Goal: Task Accomplishment & Management: Use online tool/utility

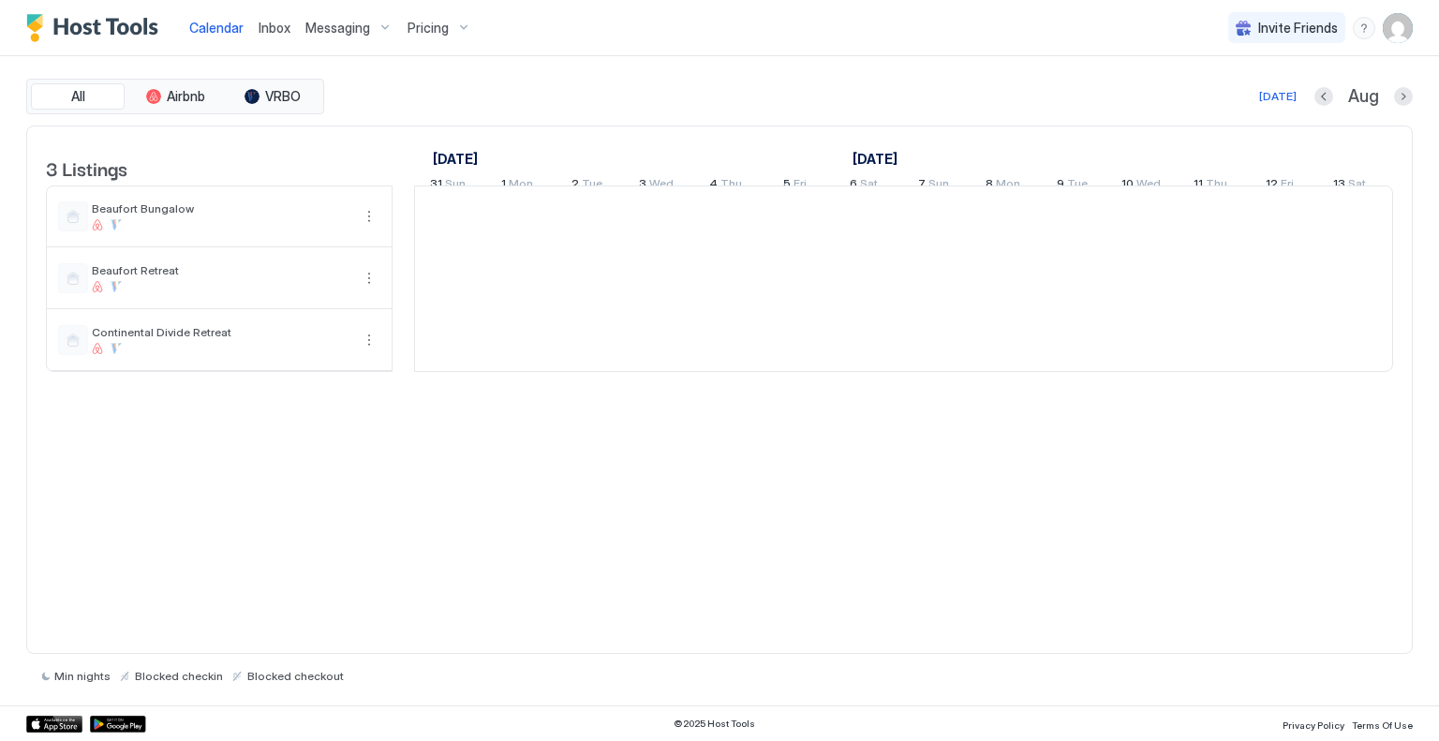
scroll to position [0, 1041]
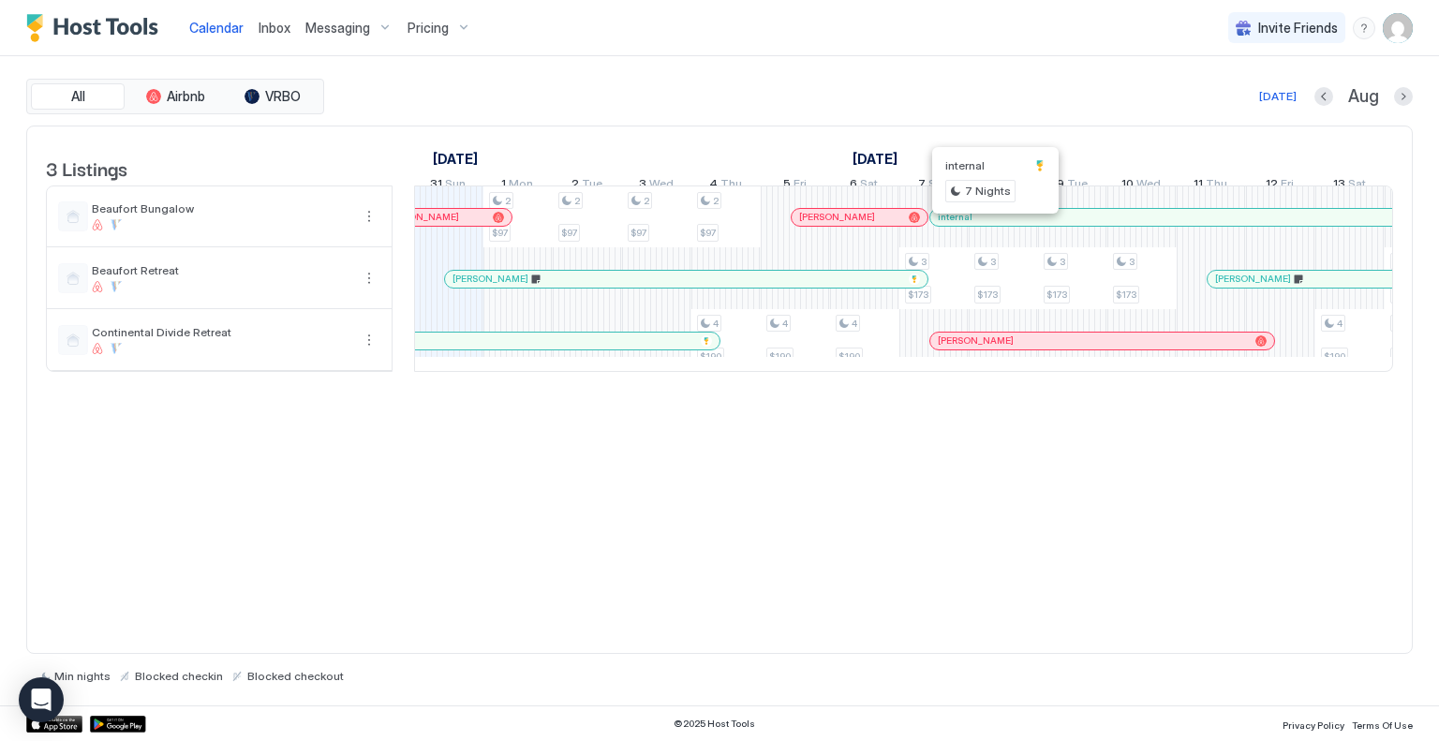
click at [993, 223] on div "internal" at bounding box center [1171, 217] width 482 height 17
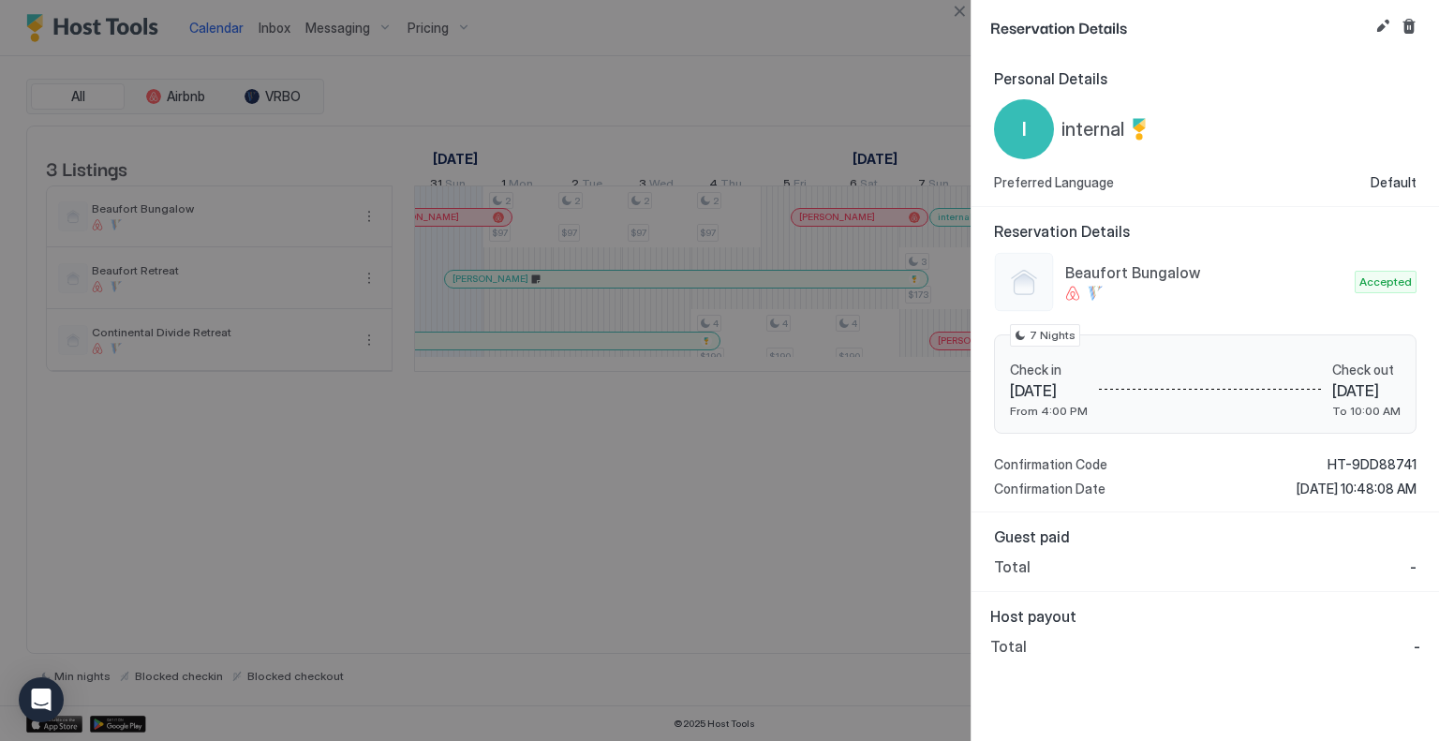
click at [824, 123] on div at bounding box center [719, 370] width 1439 height 741
click at [955, 5] on button "Close" at bounding box center [959, 11] width 22 height 22
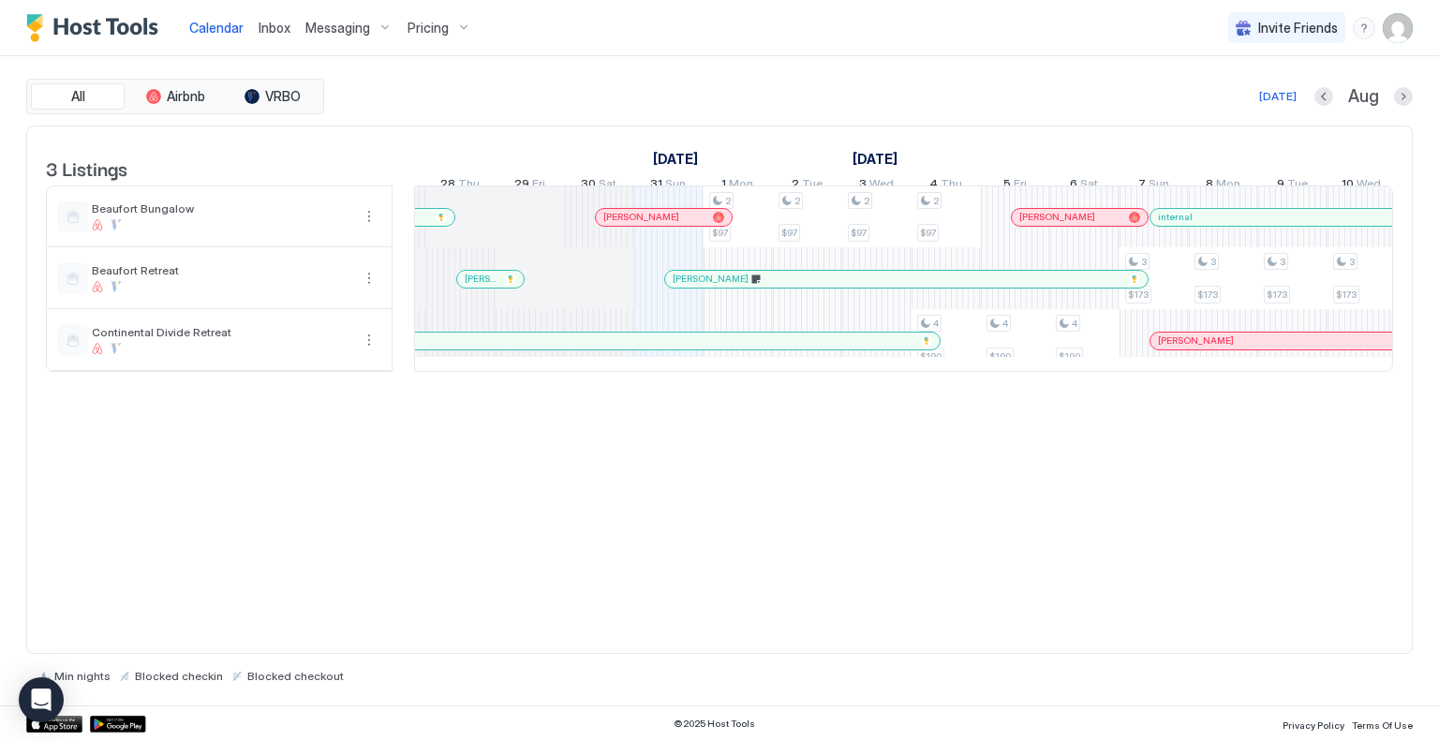
scroll to position [0, 818]
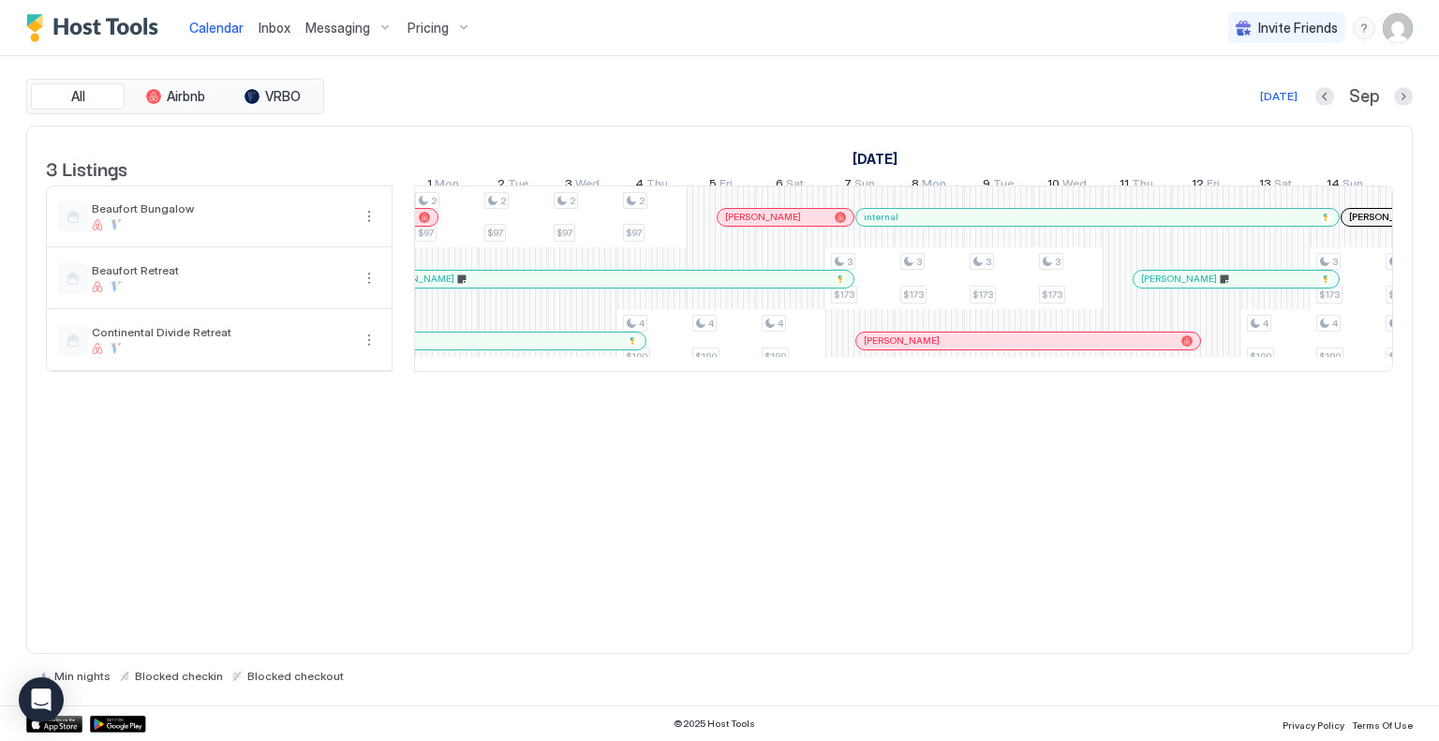
click at [907, 348] on div at bounding box center [907, 340] width 15 height 15
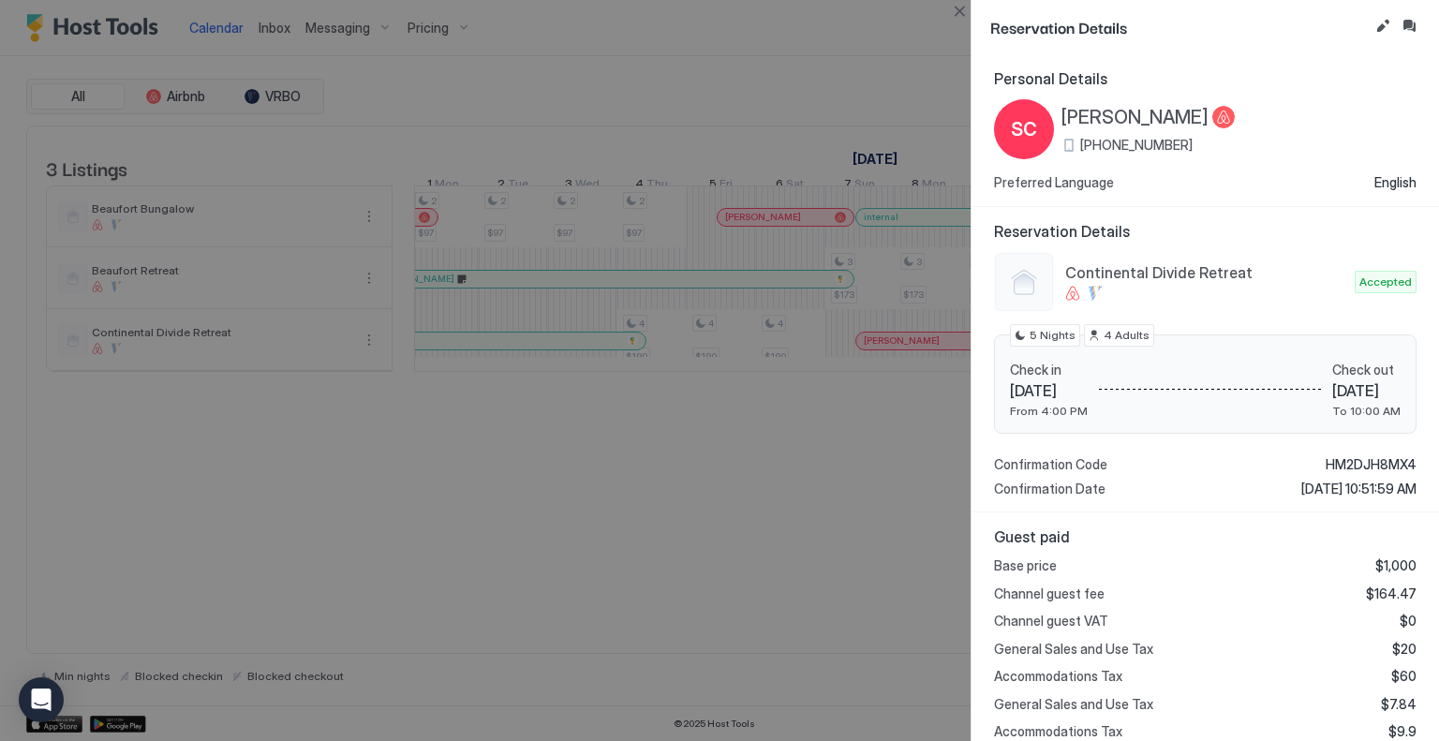
click at [904, 344] on div at bounding box center [719, 370] width 1439 height 741
click at [956, 8] on button "Close" at bounding box center [959, 11] width 22 height 22
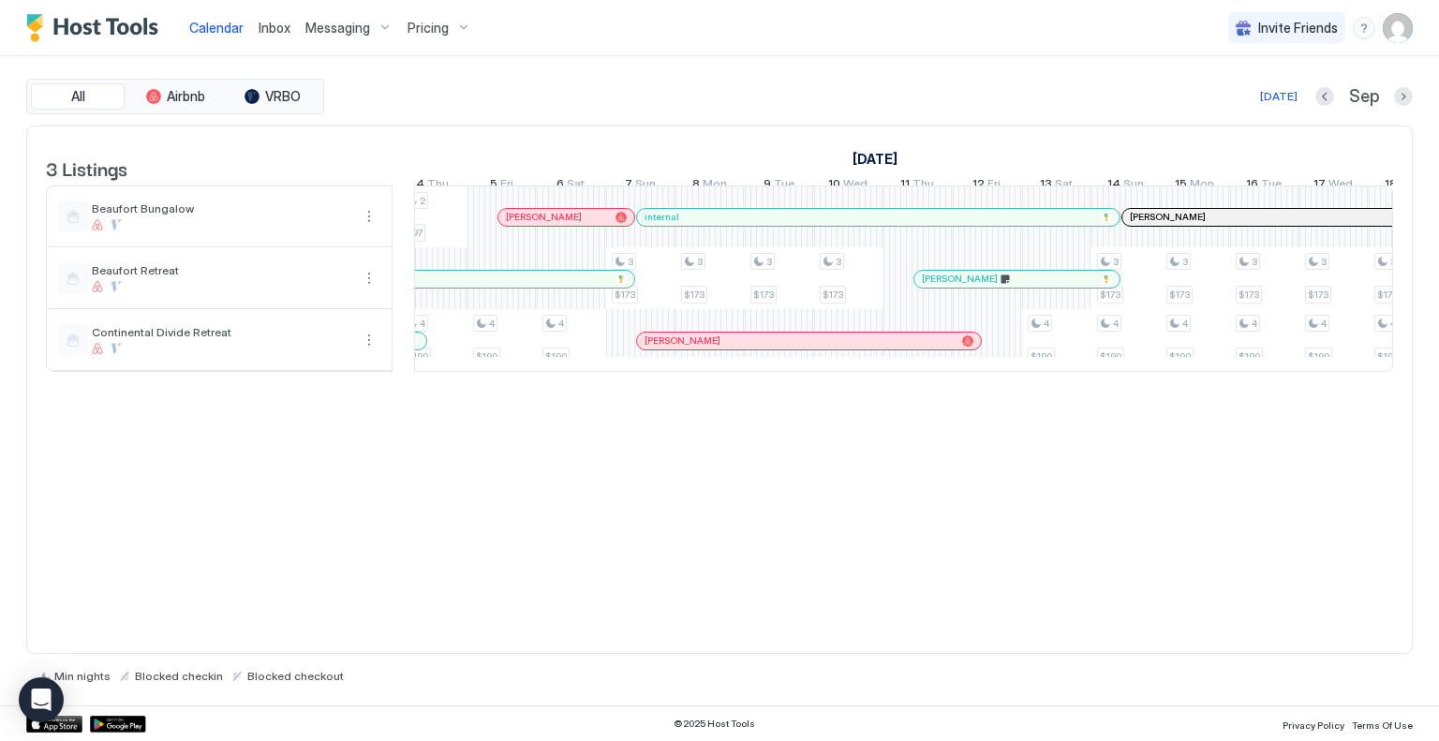
scroll to position [0, 1343]
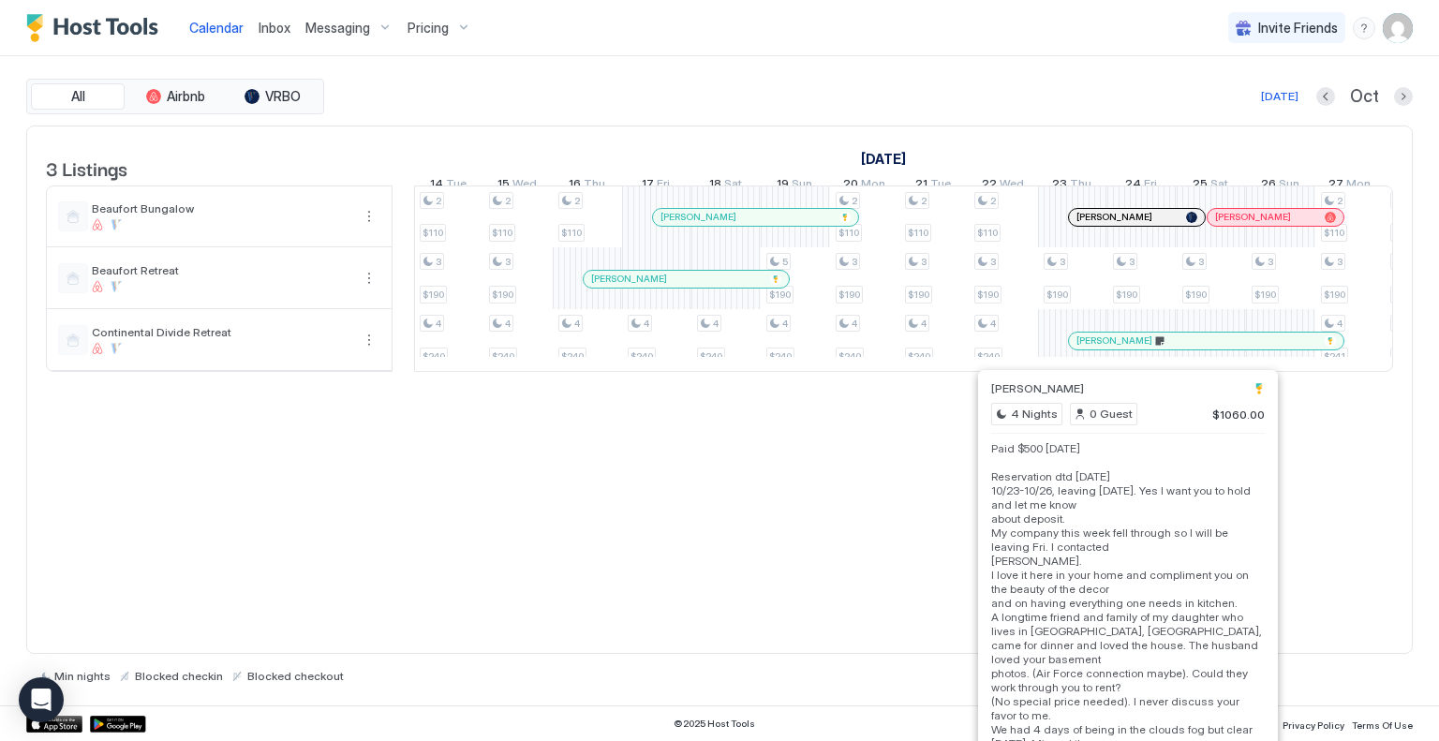
click at [1127, 348] on div at bounding box center [1127, 340] width 15 height 15
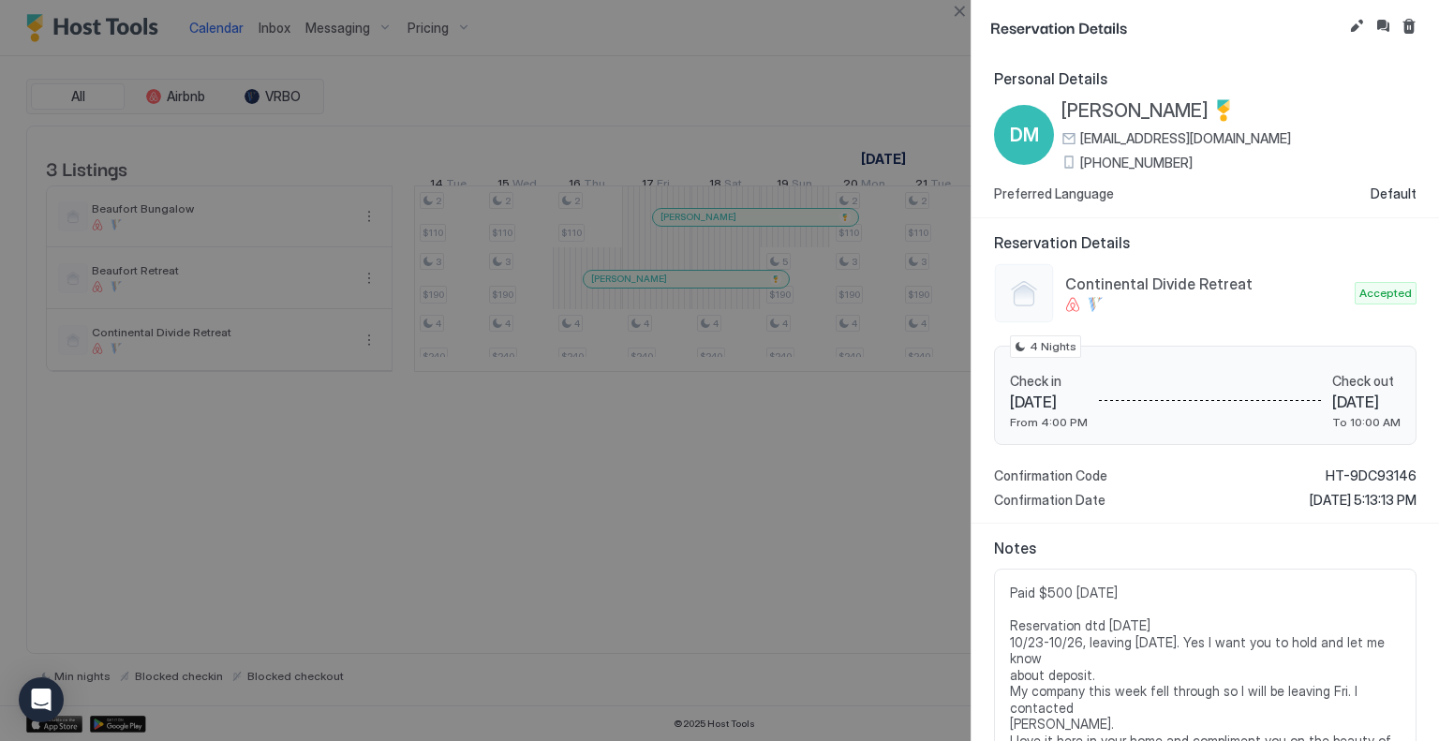
click at [816, 51] on div at bounding box center [719, 370] width 1439 height 741
click at [959, 11] on button "Close" at bounding box center [959, 11] width 22 height 22
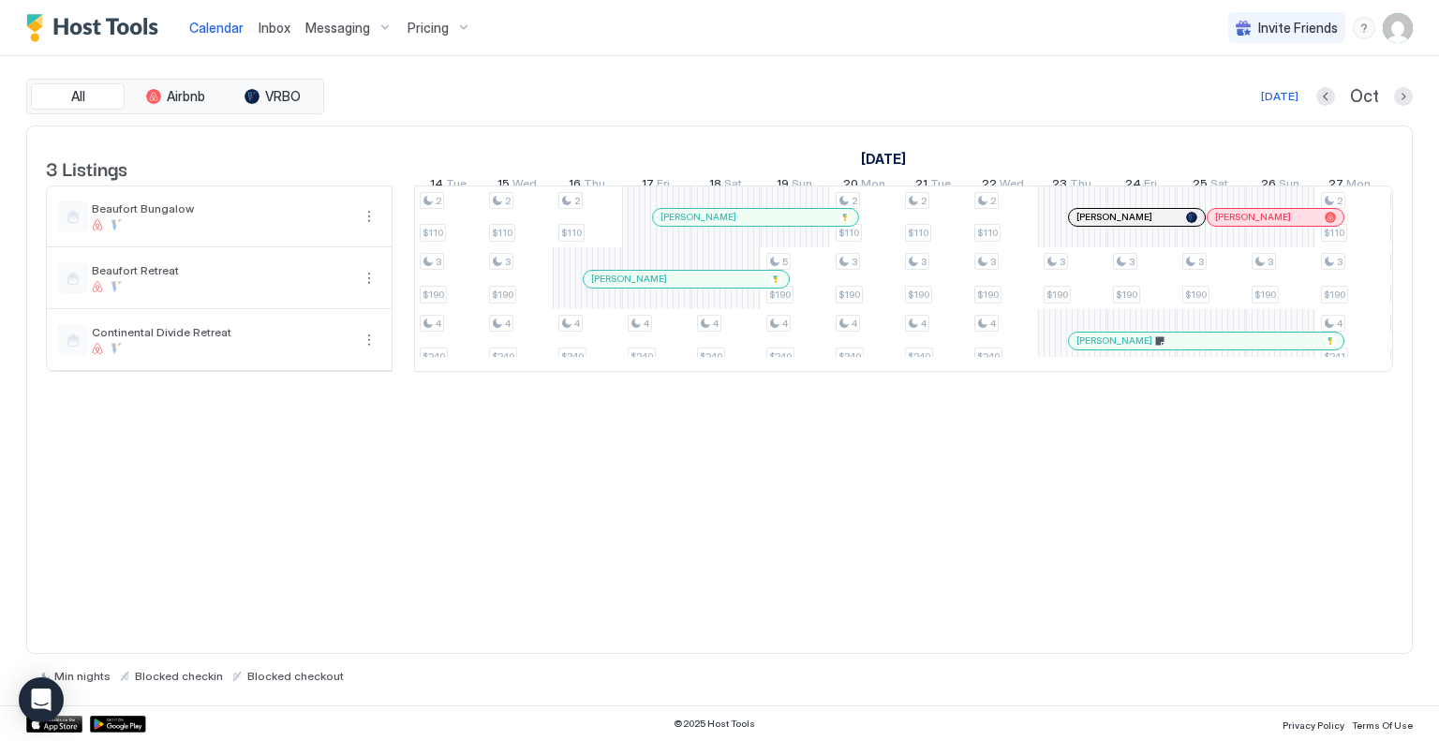
click at [453, 22] on div "Pricing" at bounding box center [439, 28] width 79 height 32
click at [424, 222] on span "Beaufort Retreat" at bounding box center [437, 226] width 140 height 14
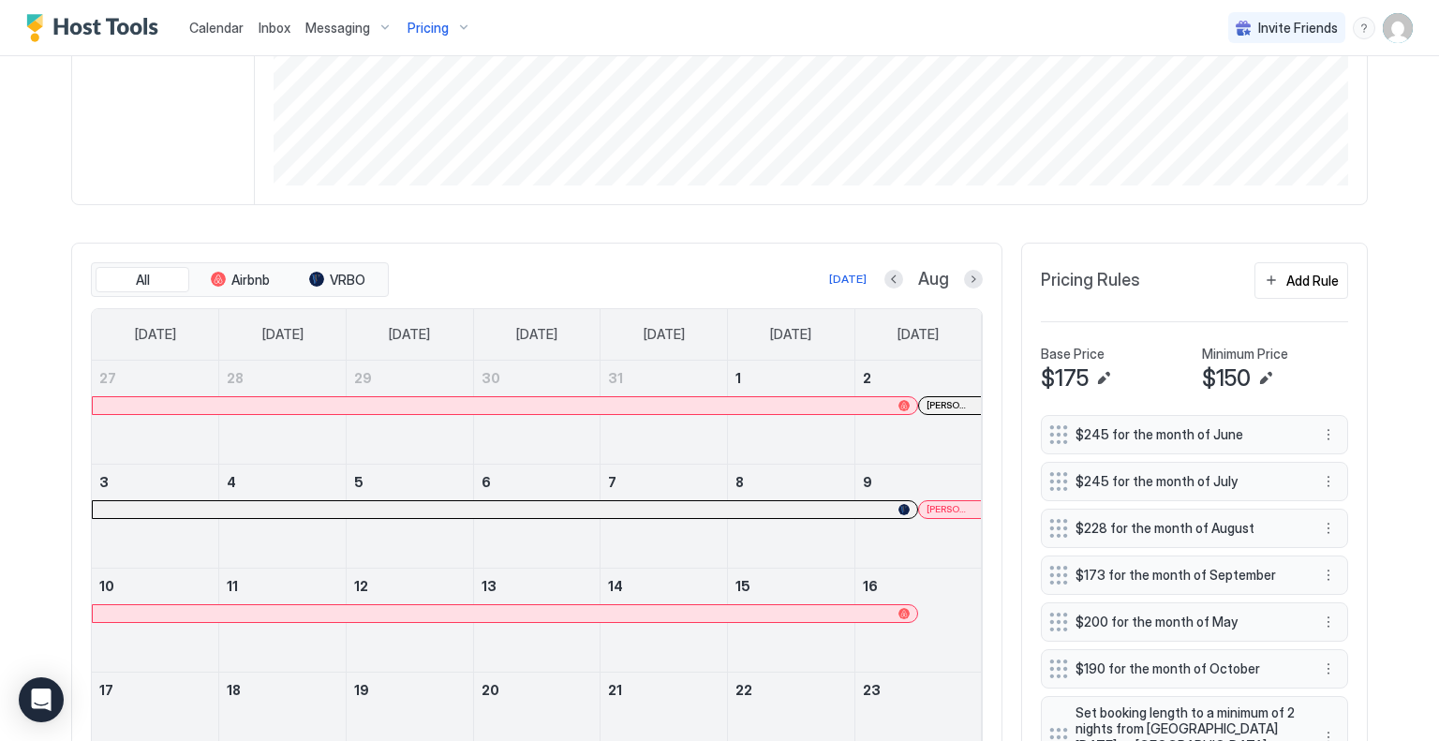
scroll to position [562, 0]
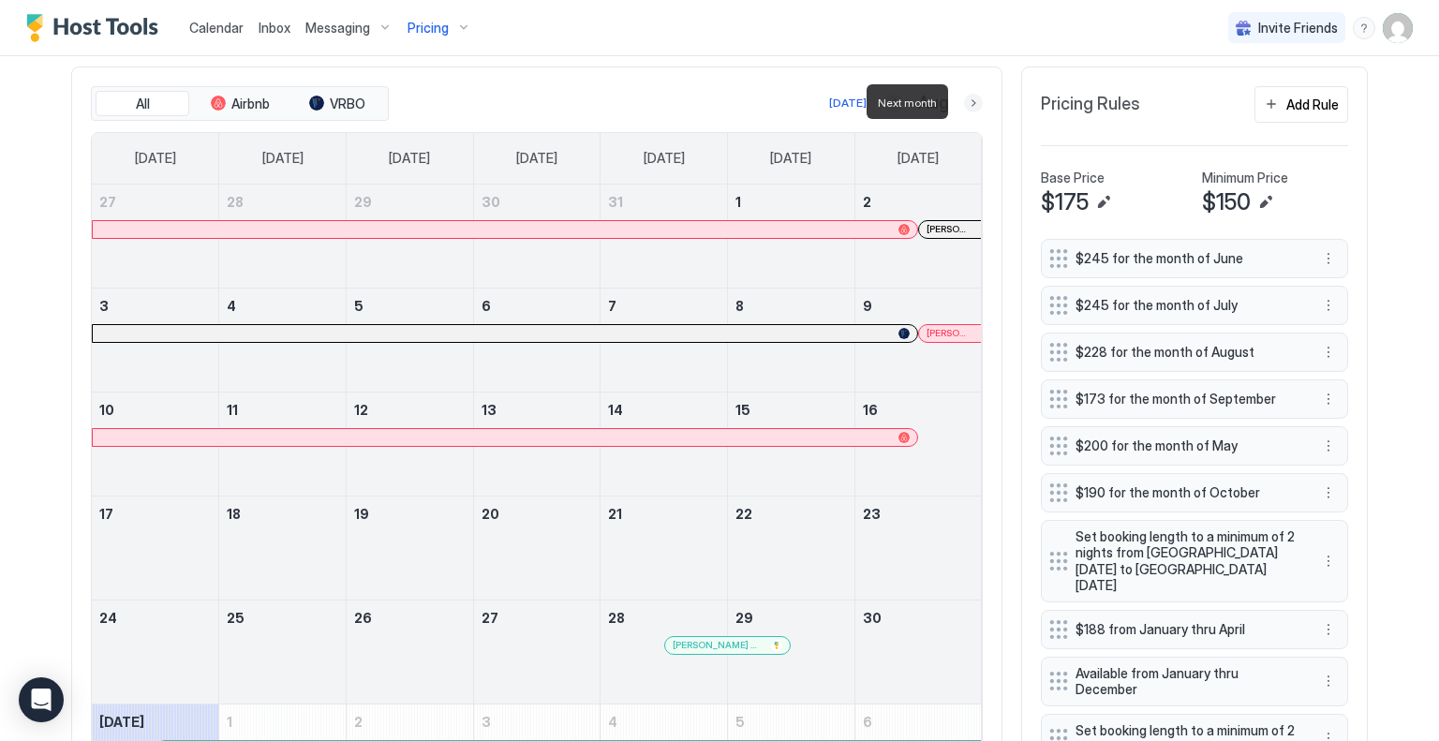
click at [969, 98] on button "Next month" at bounding box center [973, 103] width 19 height 19
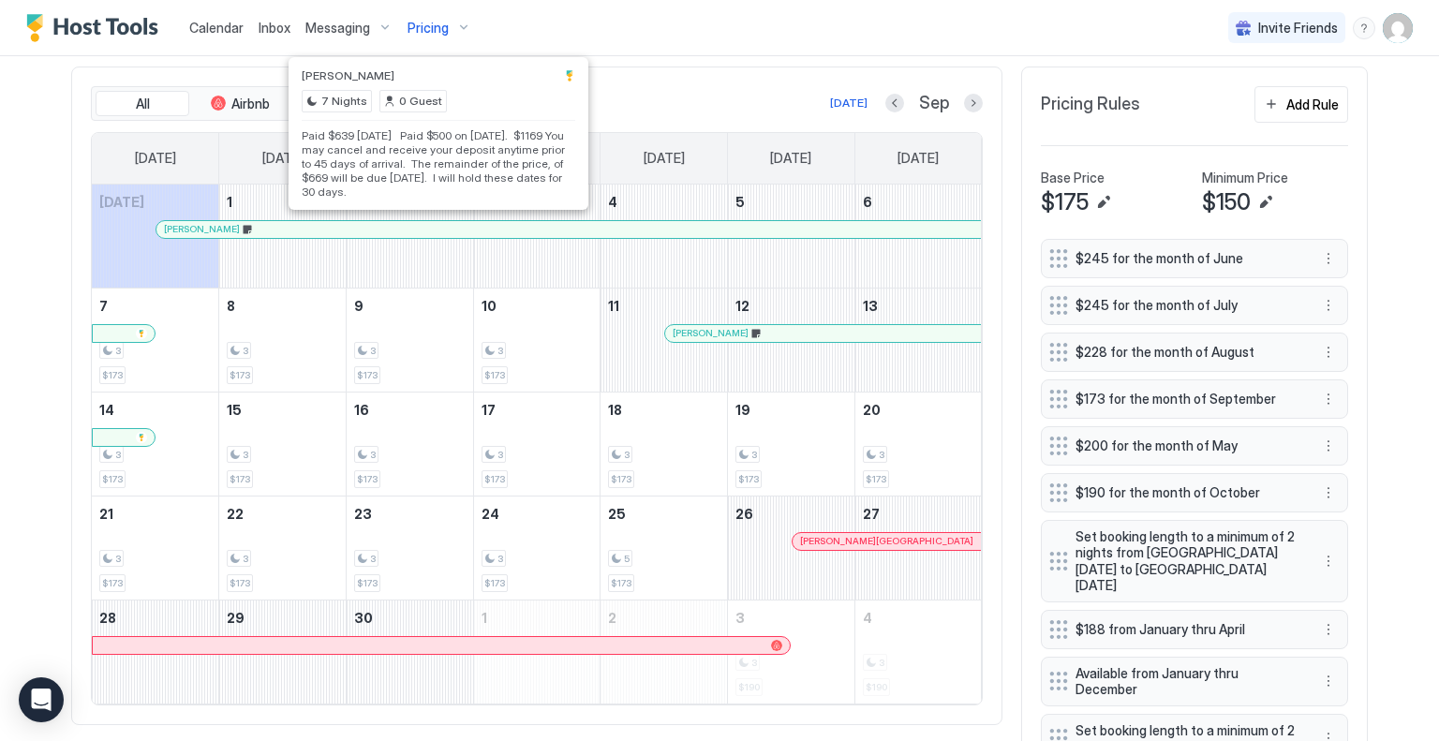
click at [438, 226] on div at bounding box center [445, 229] width 15 height 15
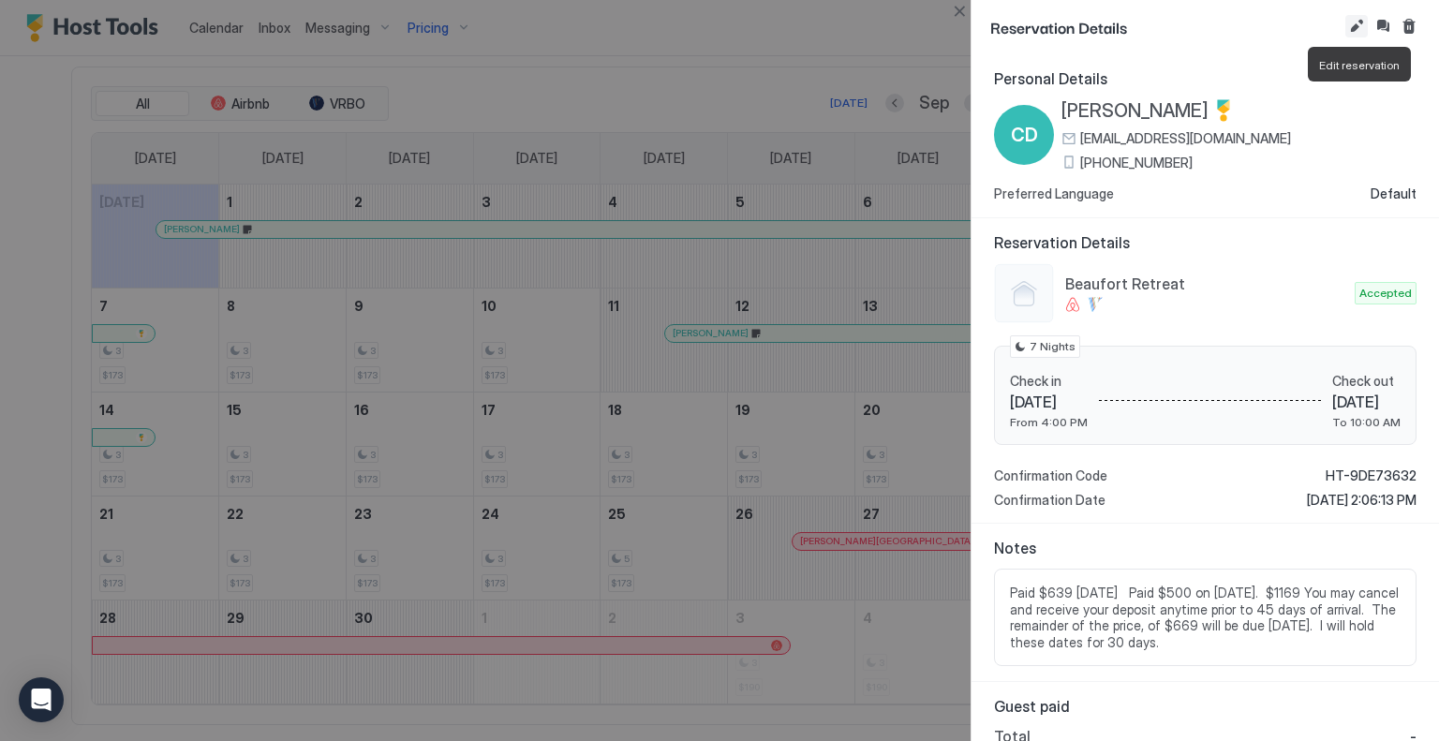
click at [1359, 22] on button "Edit reservation" at bounding box center [1356, 26] width 22 height 22
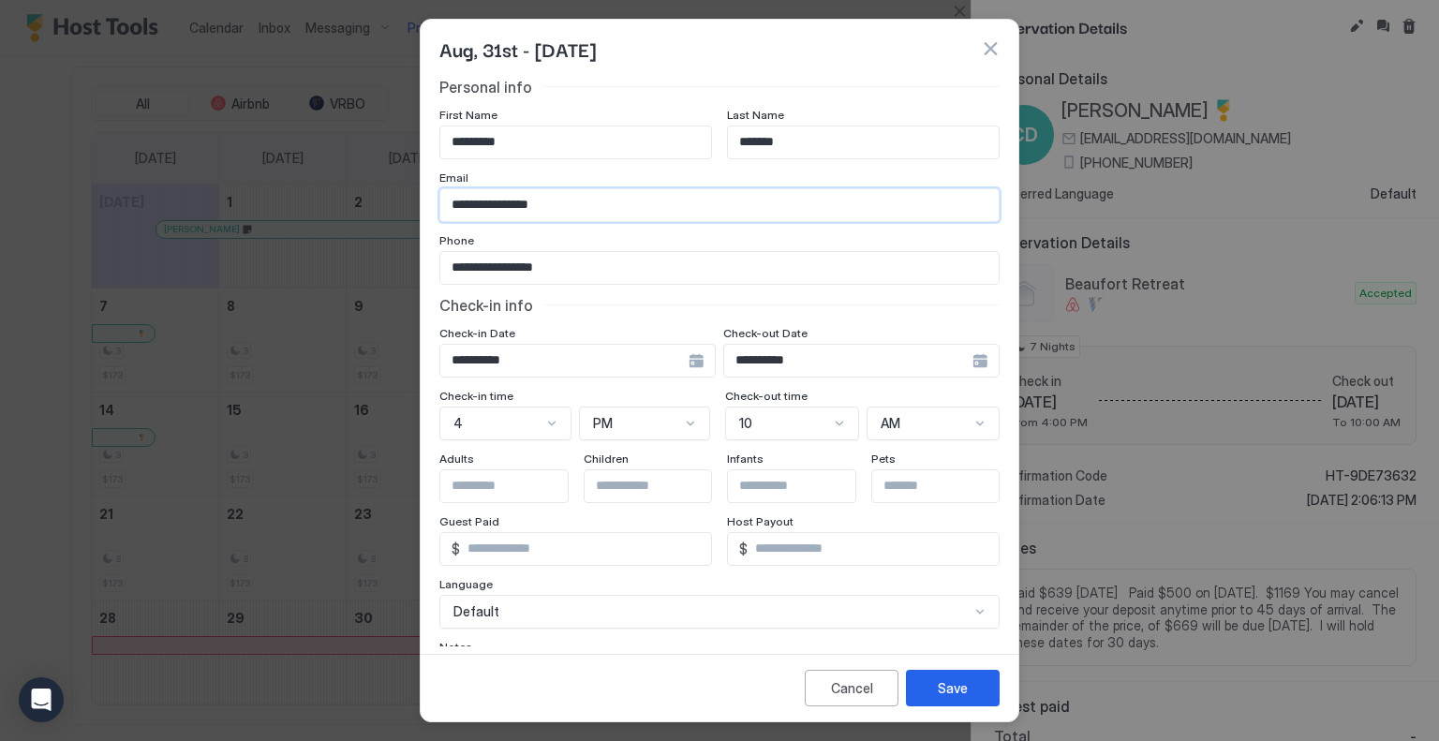
click at [450, 203] on input "**********" at bounding box center [719, 205] width 558 height 32
type input "**********"
click at [952, 680] on div "Save" at bounding box center [953, 688] width 30 height 20
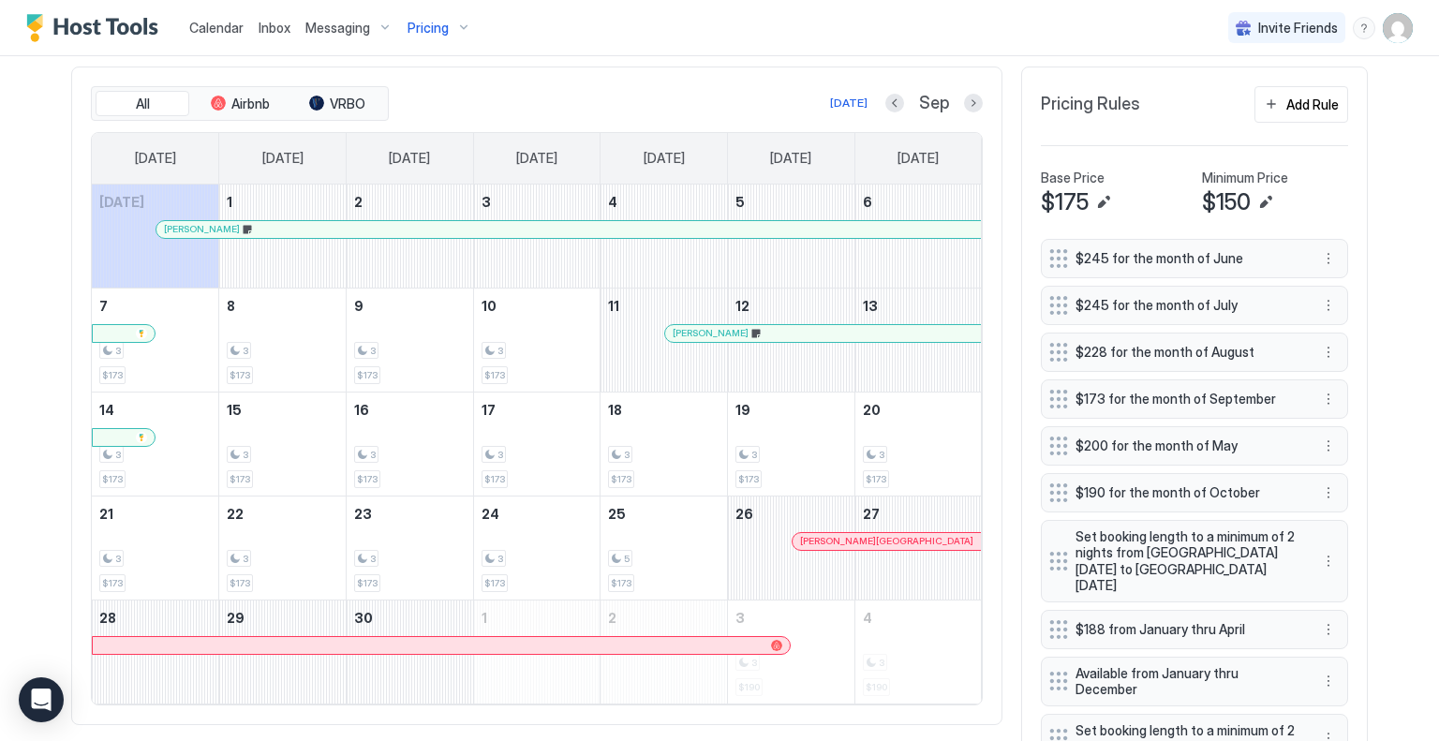
click at [0, 481] on div "Calendar Inbox Messaging Pricing Invite Friends DI Home Pricing Beaufort Retrea…" at bounding box center [719, 370] width 1439 height 741
click at [348, 25] on span "Messaging" at bounding box center [337, 28] width 65 height 17
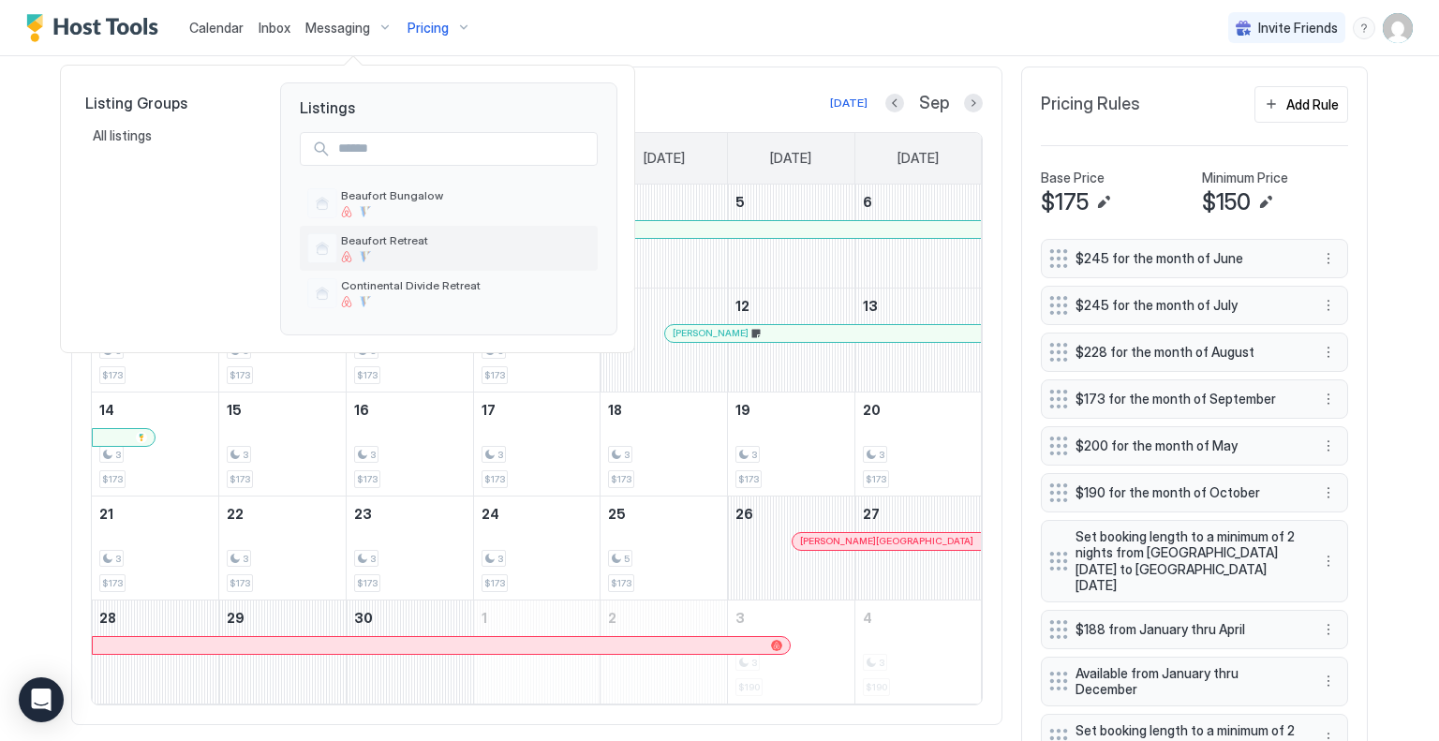
click at [390, 233] on div "Beaufort Retreat" at bounding box center [448, 248] width 283 height 30
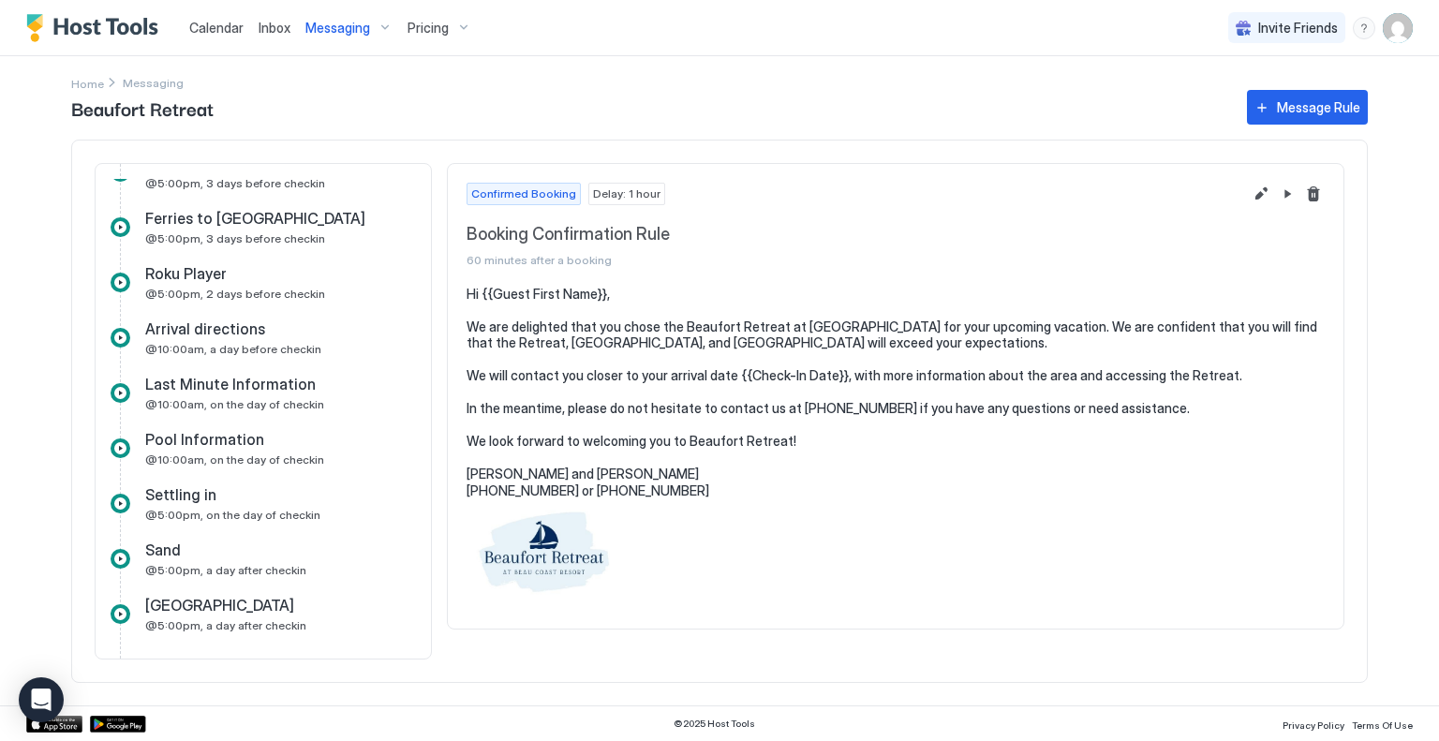
scroll to position [187, 0]
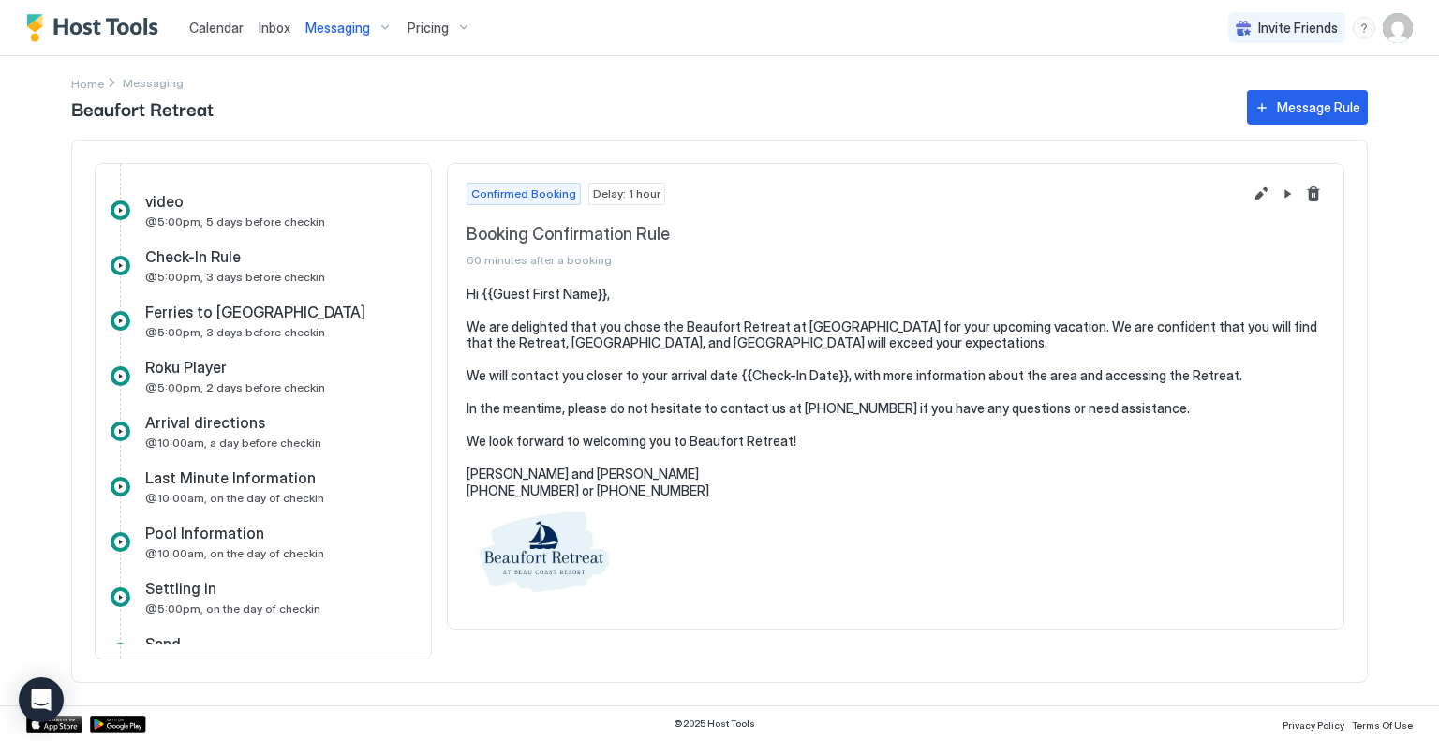
click at [217, 257] on span "Check-In Rule" at bounding box center [193, 256] width 96 height 19
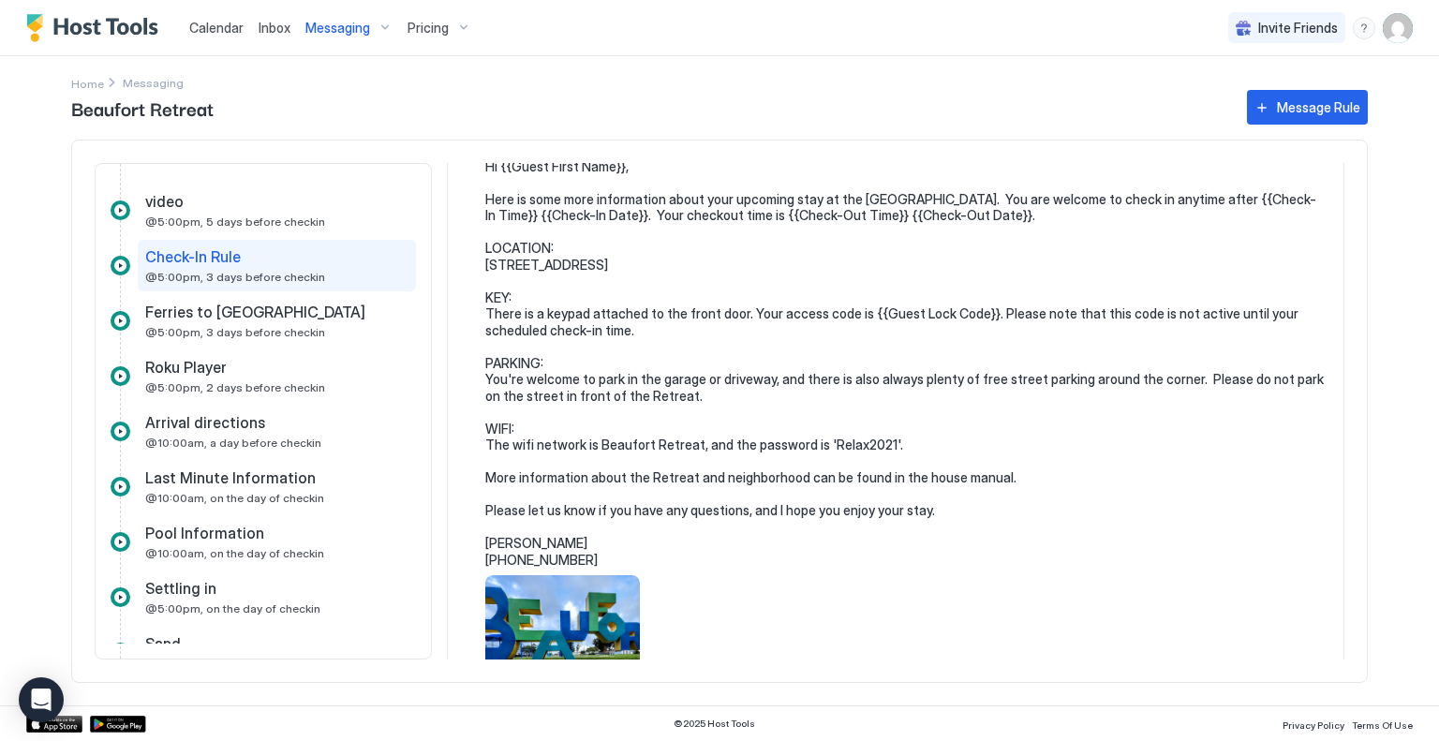
scroll to position [187, 0]
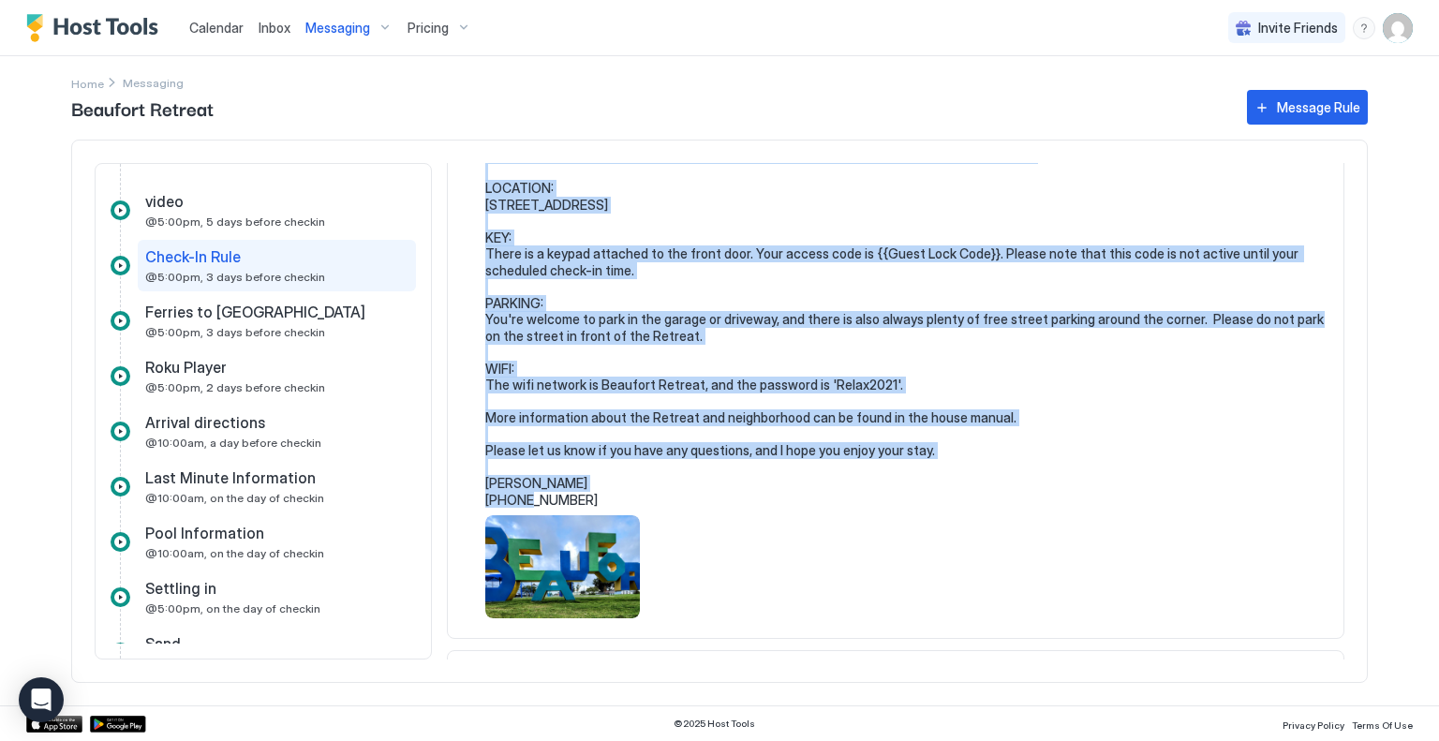
drag, startPoint x: 486, startPoint y: 324, endPoint x: 940, endPoint y: 464, distance: 475.3
click at [940, 464] on pre "Hi {{Guest First Name}}, Here is some more information about your upcoming stay…" at bounding box center [904, 303] width 839 height 410
copy pre "Here is some more information about your upcoming stay at the [GEOGRAPHIC_DATA]…"
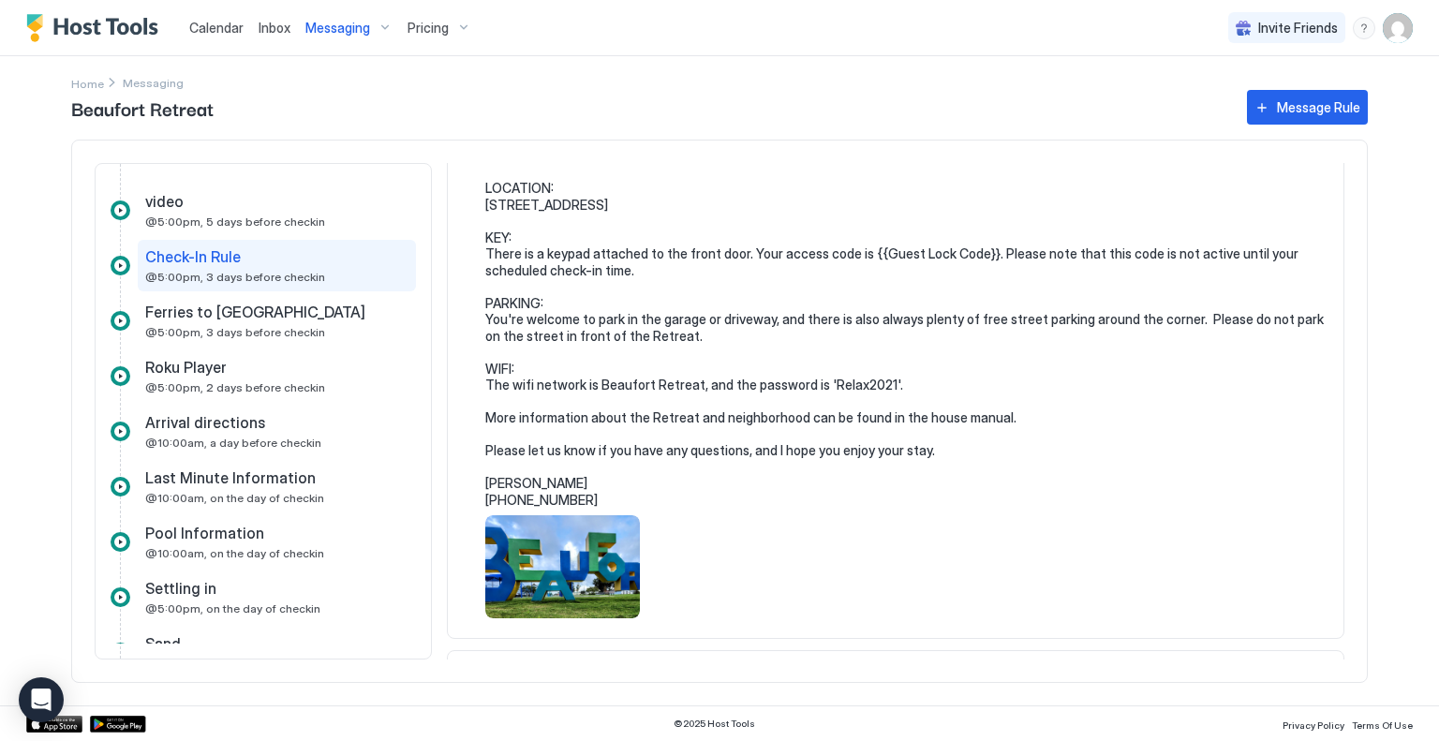
click at [185, 308] on span "Ferries to [GEOGRAPHIC_DATA]" at bounding box center [255, 312] width 220 height 19
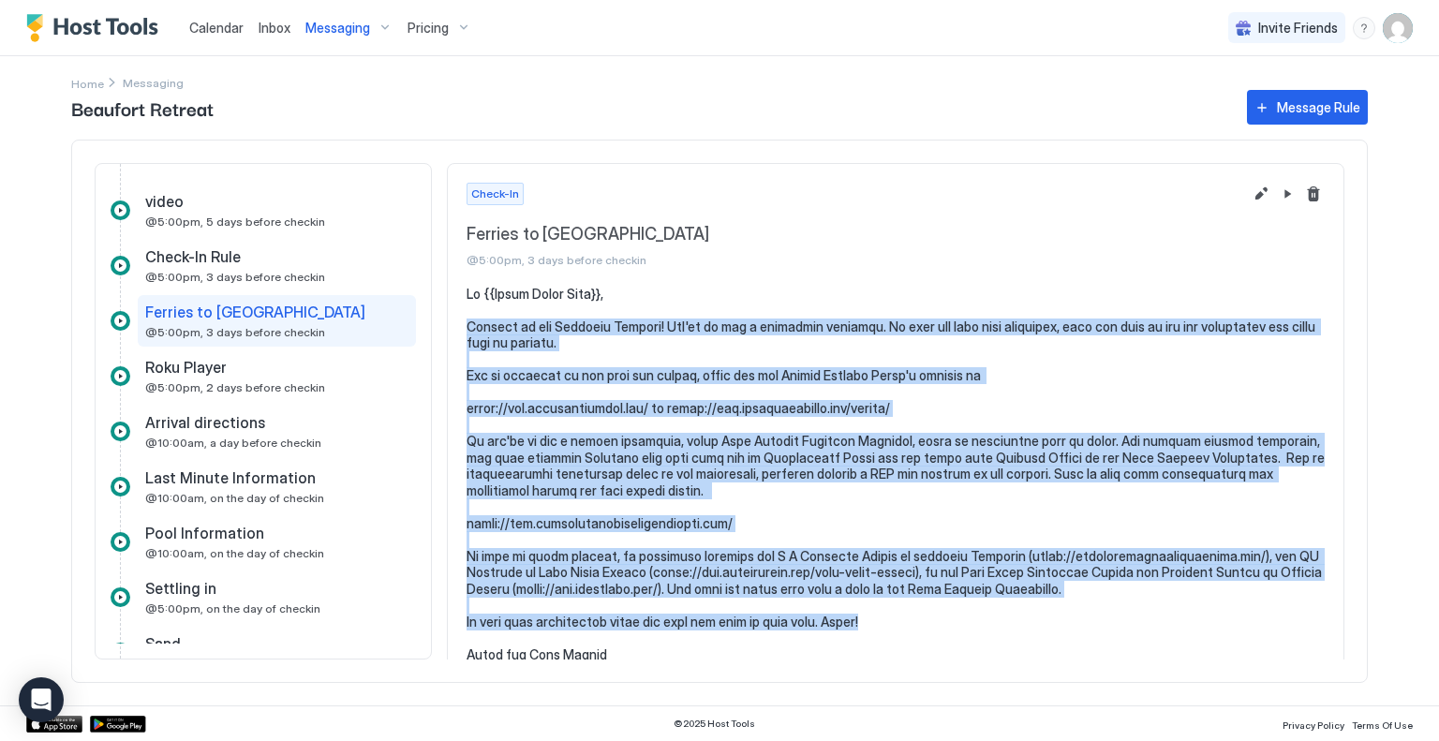
drag, startPoint x: 468, startPoint y: 324, endPoint x: 908, endPoint y: 620, distance: 529.7
click at [908, 620] on pre at bounding box center [895, 482] width 858 height 393
copy pre "Welcome to the Beaufort Retreat! You're in for a fantastic vacation. To help yo…"
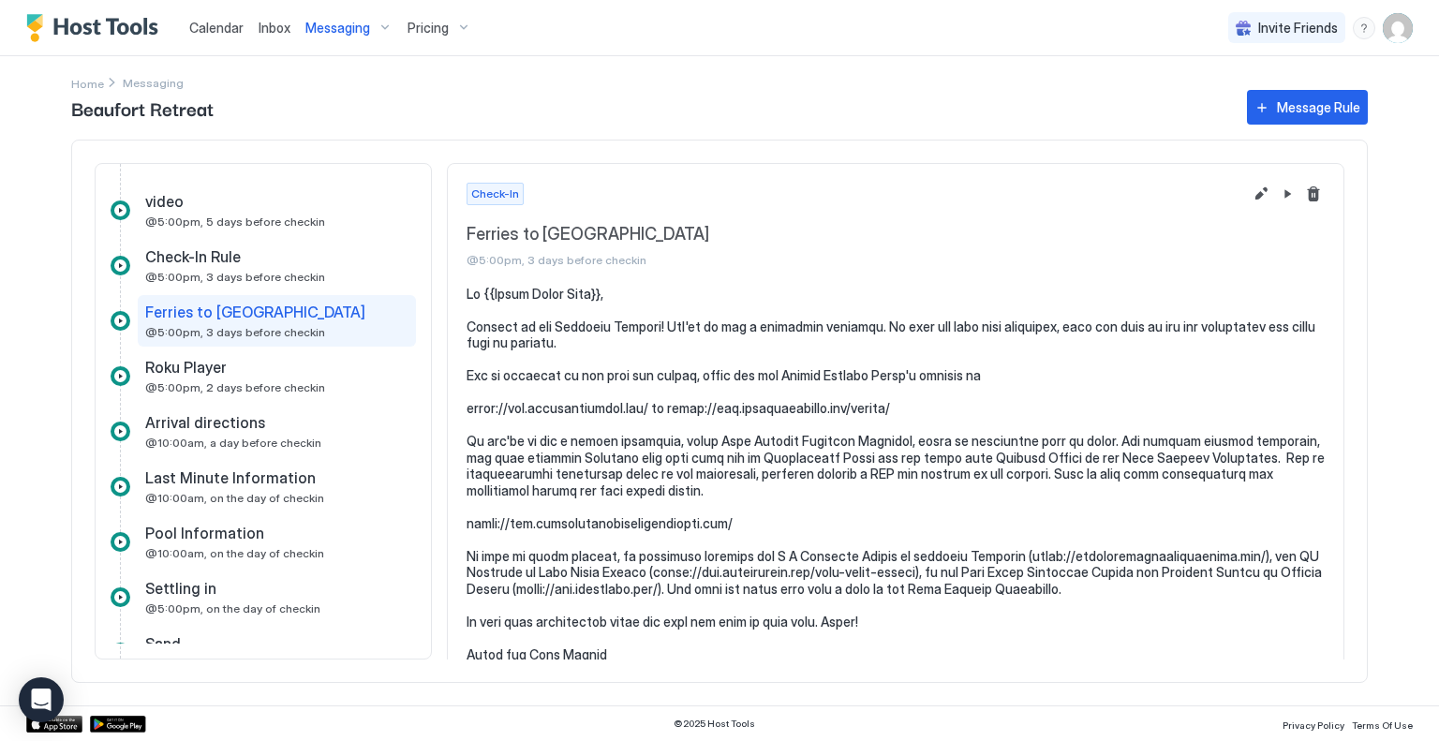
click at [199, 368] on span "Roku Player" at bounding box center [185, 367] width 81 height 19
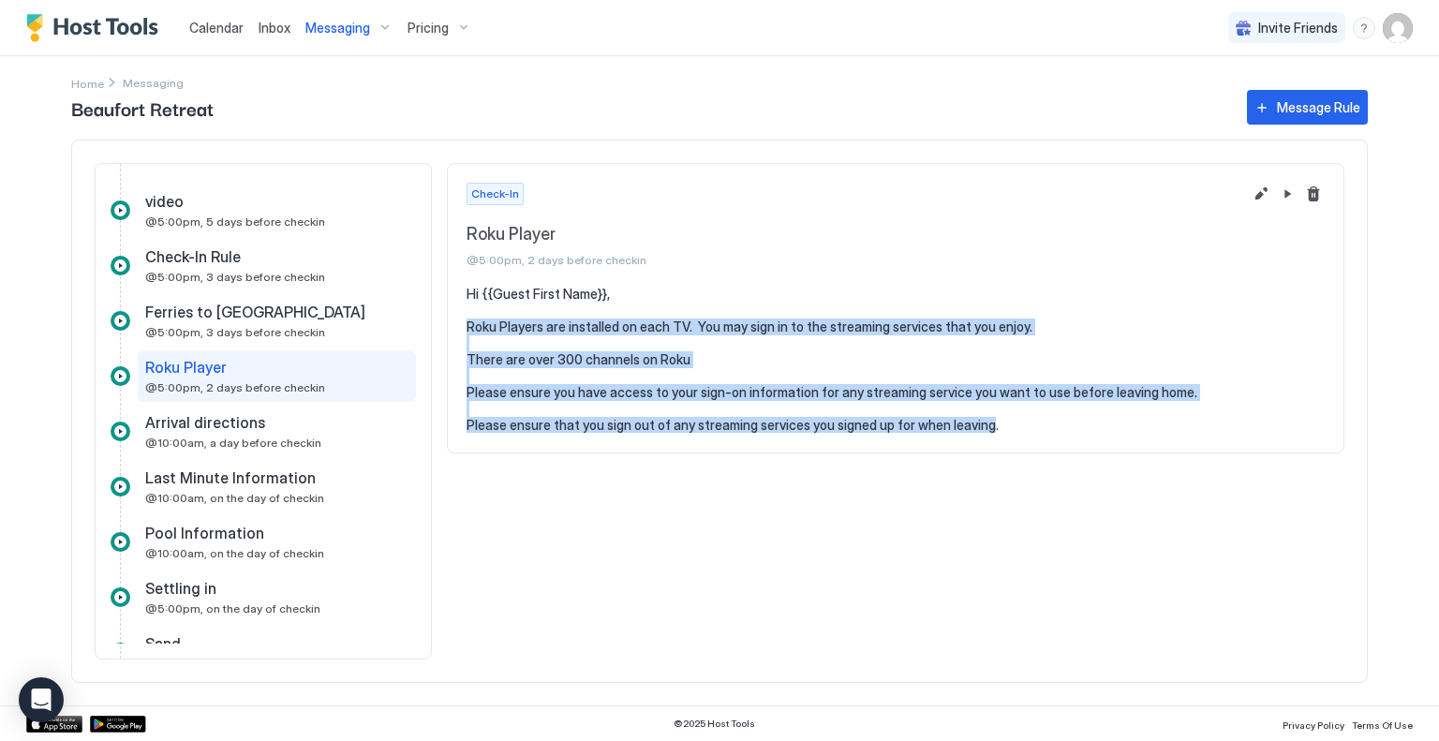
drag, startPoint x: 468, startPoint y: 326, endPoint x: 982, endPoint y: 422, distance: 522.1
click at [982, 422] on pre "Hi {{Guest First Name}}, Roku Players are installed on each TV. You may sign in…" at bounding box center [895, 360] width 858 height 148
copy pre "Roku Players are installed on each TV. You may sign in to the streaming service…"
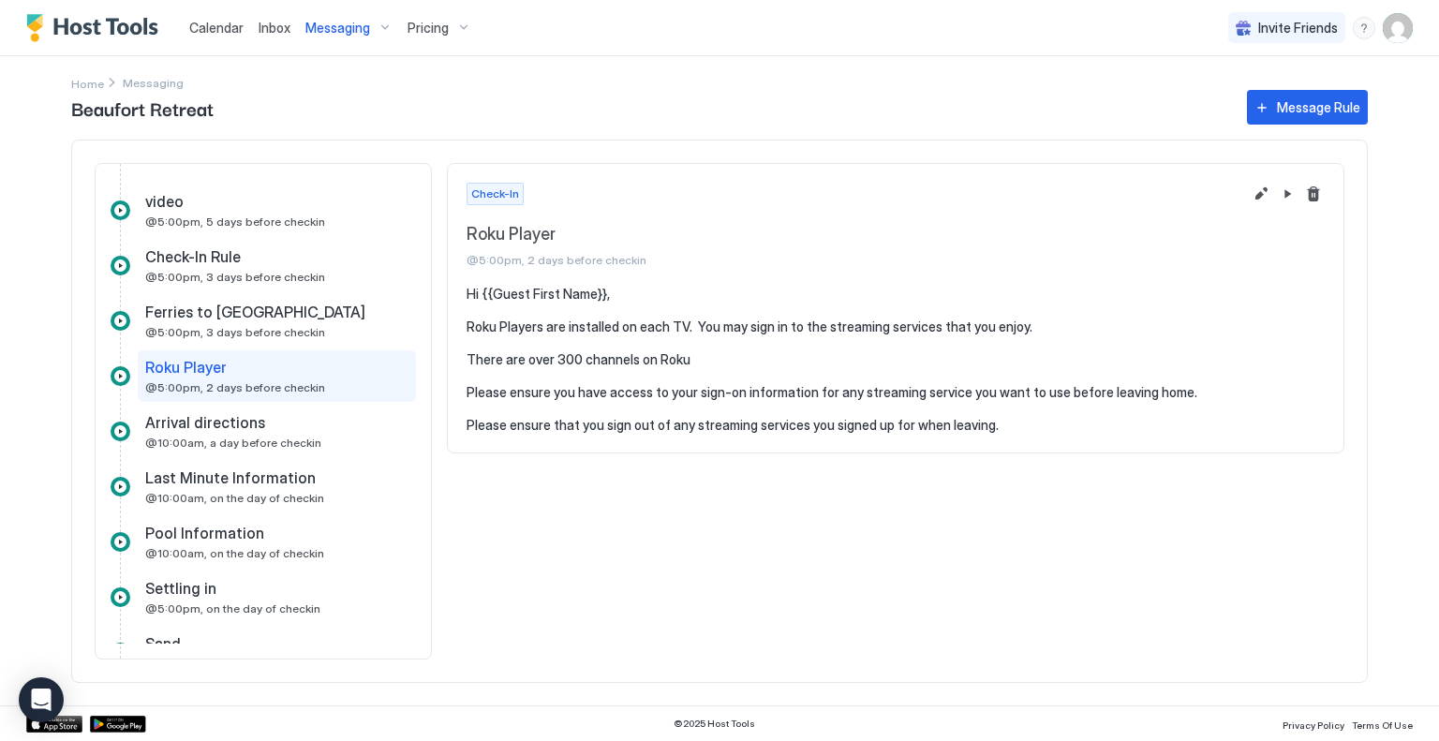
click at [215, 427] on span "Arrival directions" at bounding box center [205, 422] width 120 height 19
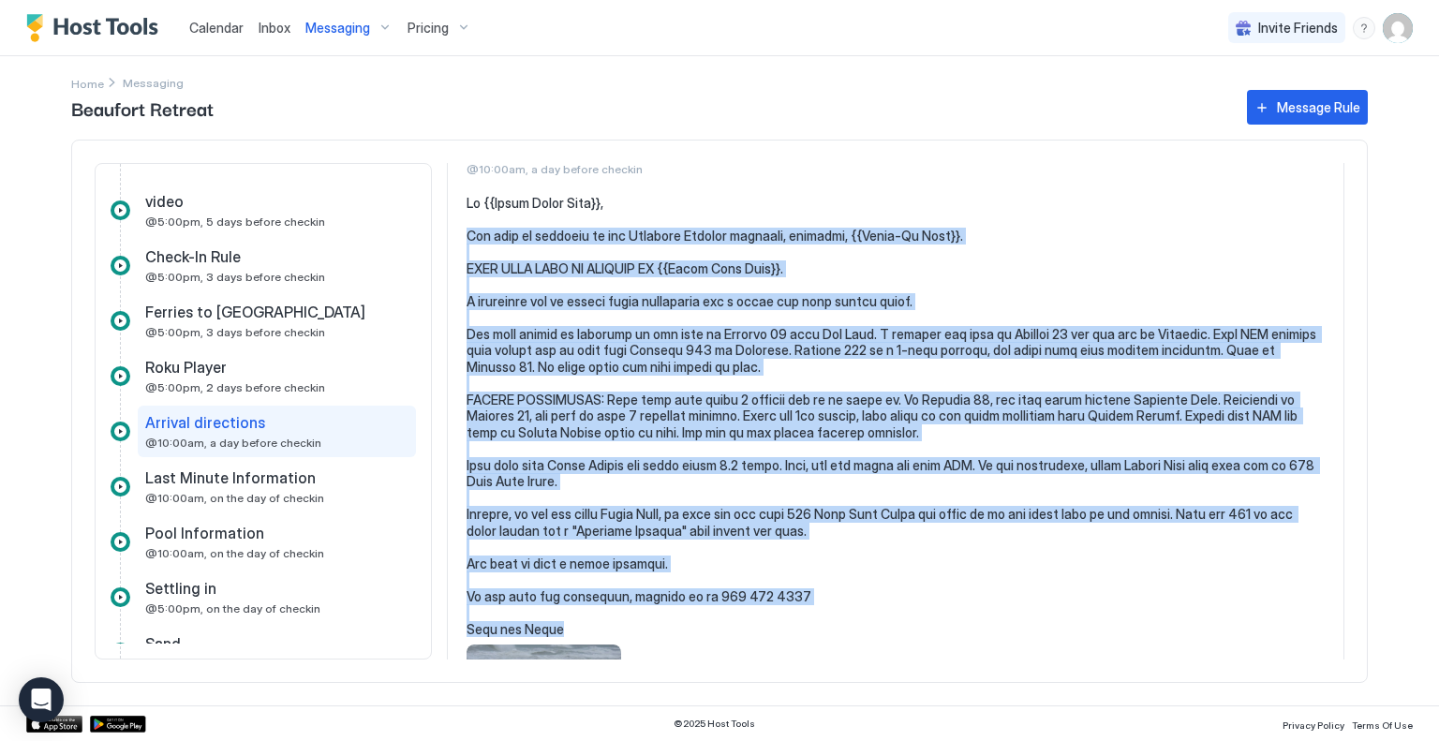
scroll to position [126, 0]
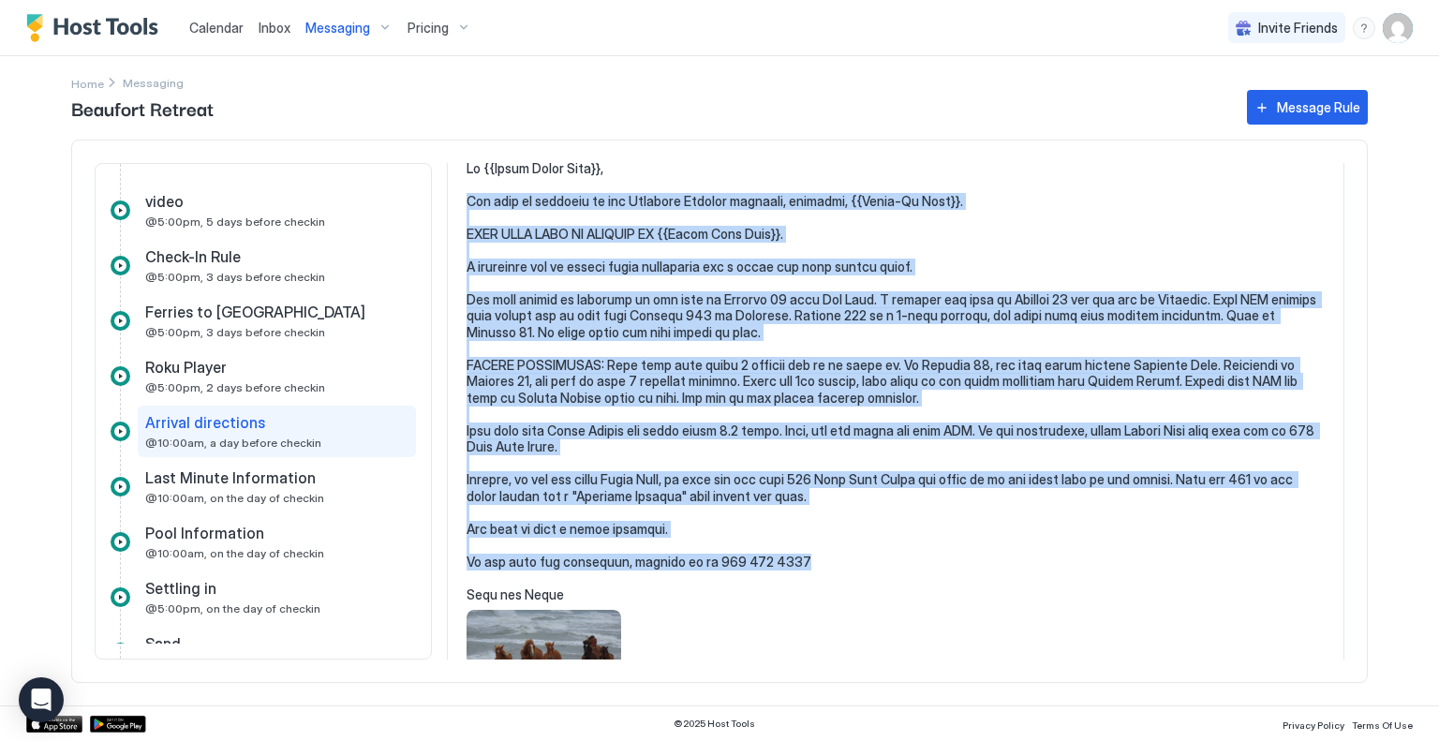
drag, startPoint x: 466, startPoint y: 321, endPoint x: 821, endPoint y: 561, distance: 427.6
click at [821, 561] on pre at bounding box center [895, 381] width 858 height 443
copy pre "You will be arriving at the [GEOGRAPHIC_DATA] [DATE], [DATE], {{Check-In Date}}…"
click at [441, 26] on span "Pricing" at bounding box center [427, 28] width 41 height 17
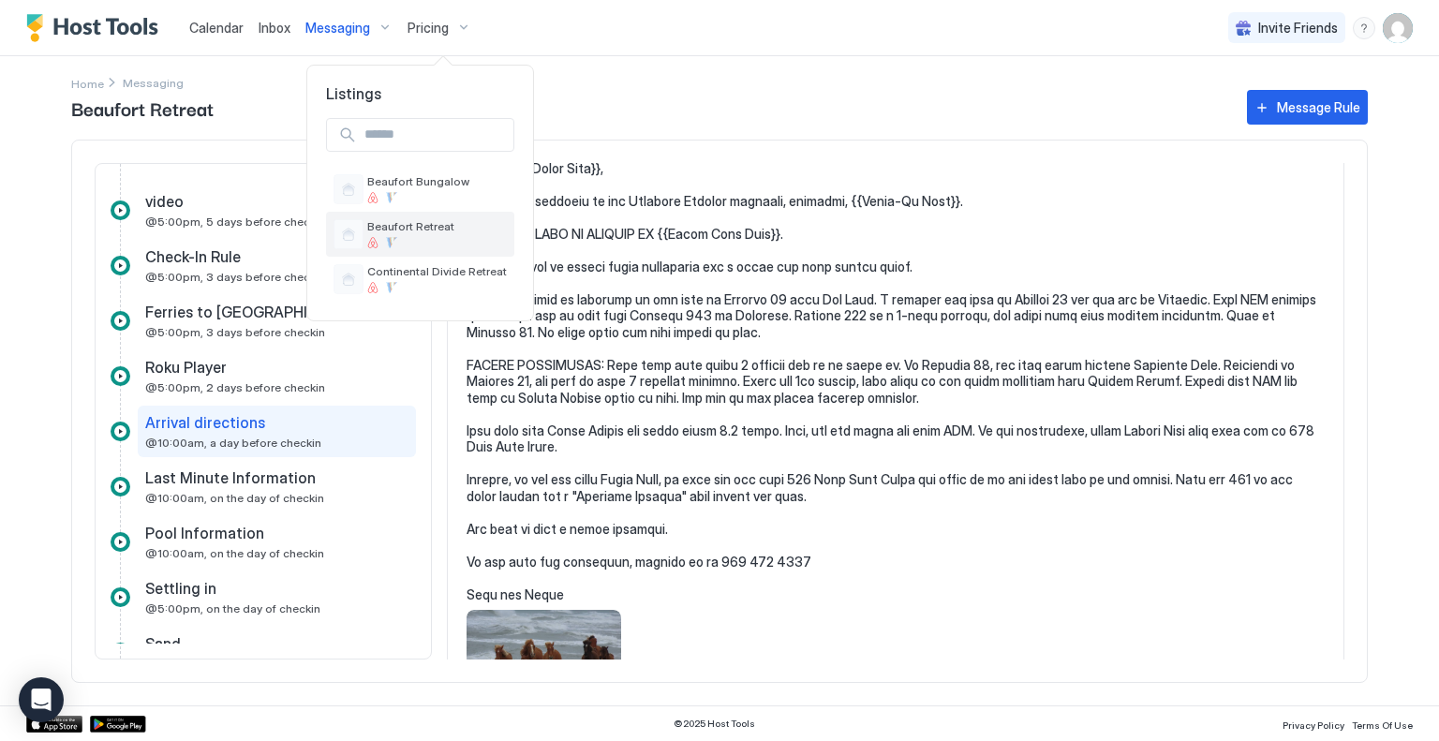
click at [412, 228] on span "Beaufort Retreat" at bounding box center [437, 226] width 140 height 14
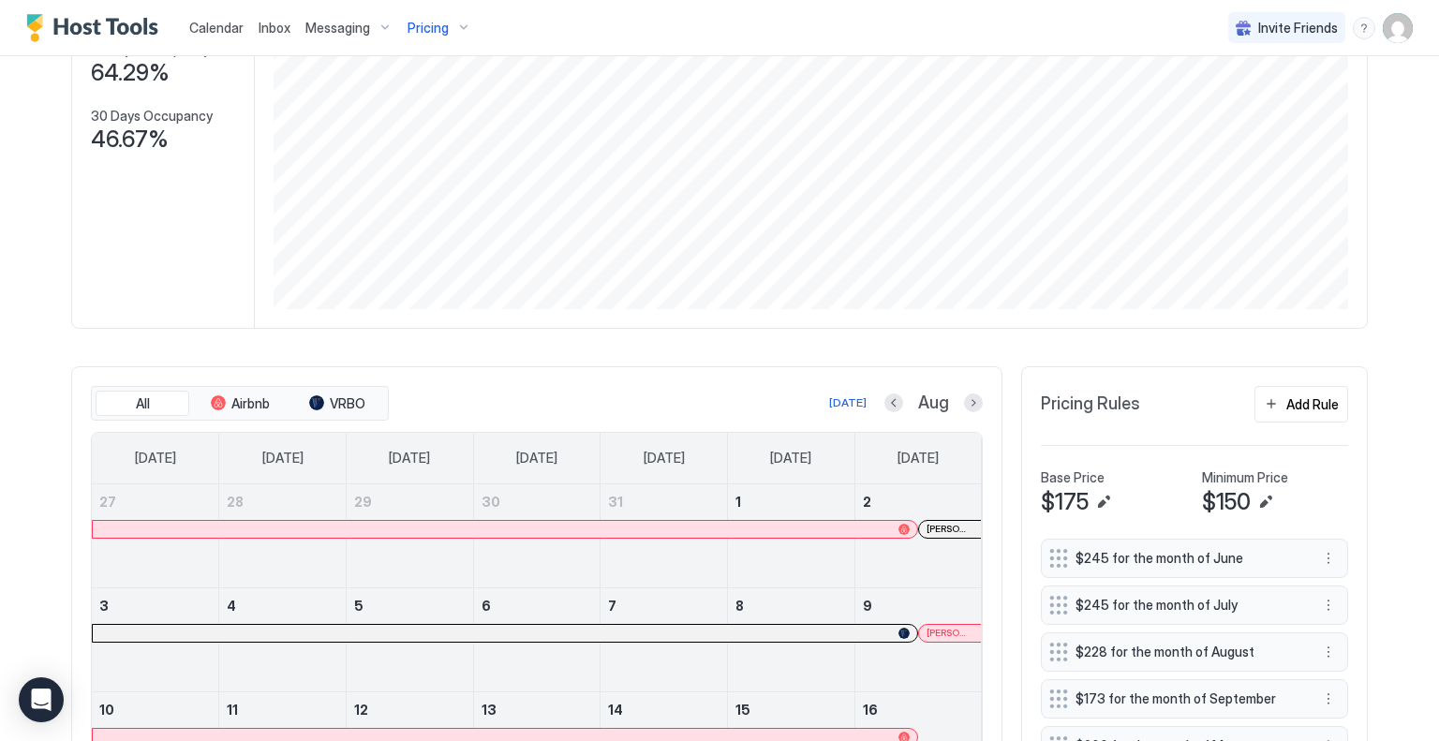
scroll to position [281, 0]
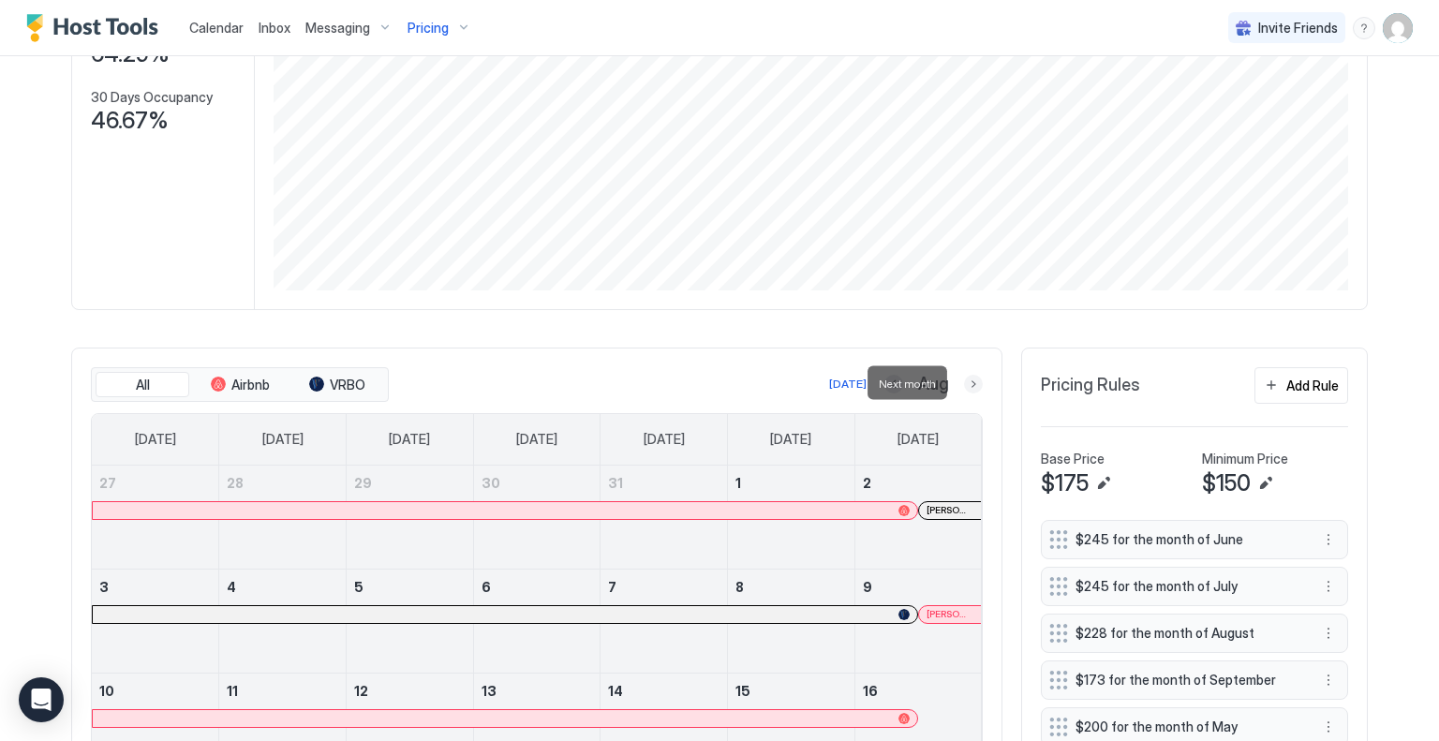
click at [964, 378] on button "Next month" at bounding box center [973, 384] width 19 height 19
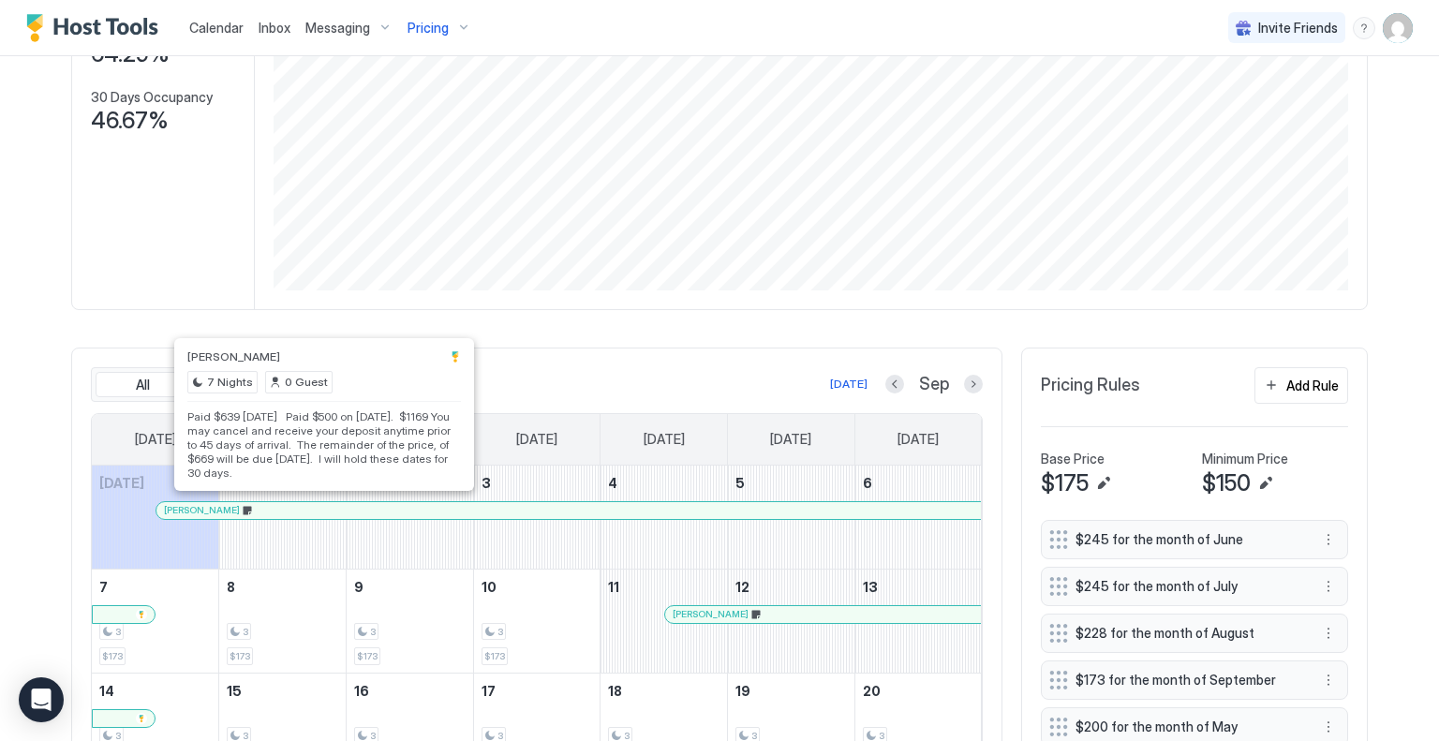
click at [326, 504] on div at bounding box center [333, 510] width 15 height 15
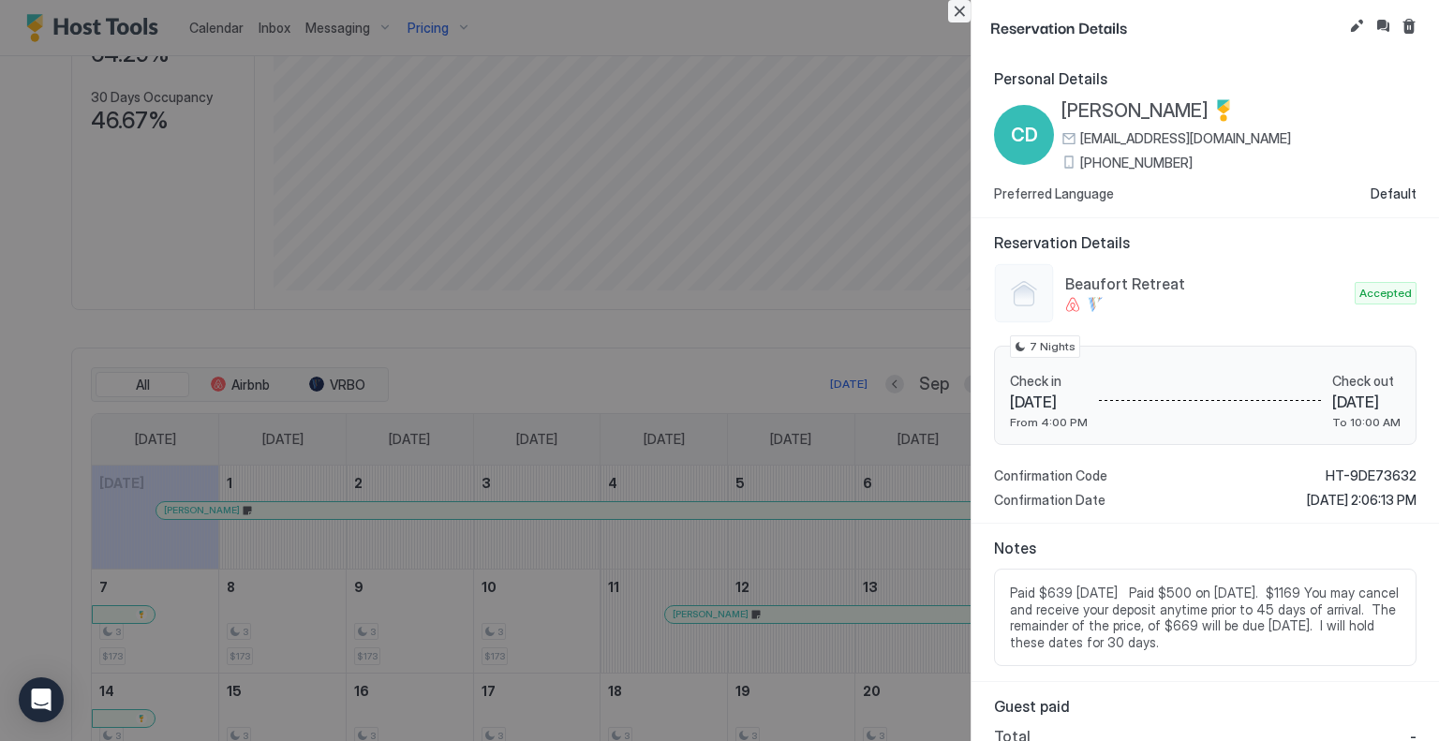
click at [957, 6] on button "Close" at bounding box center [959, 11] width 22 height 22
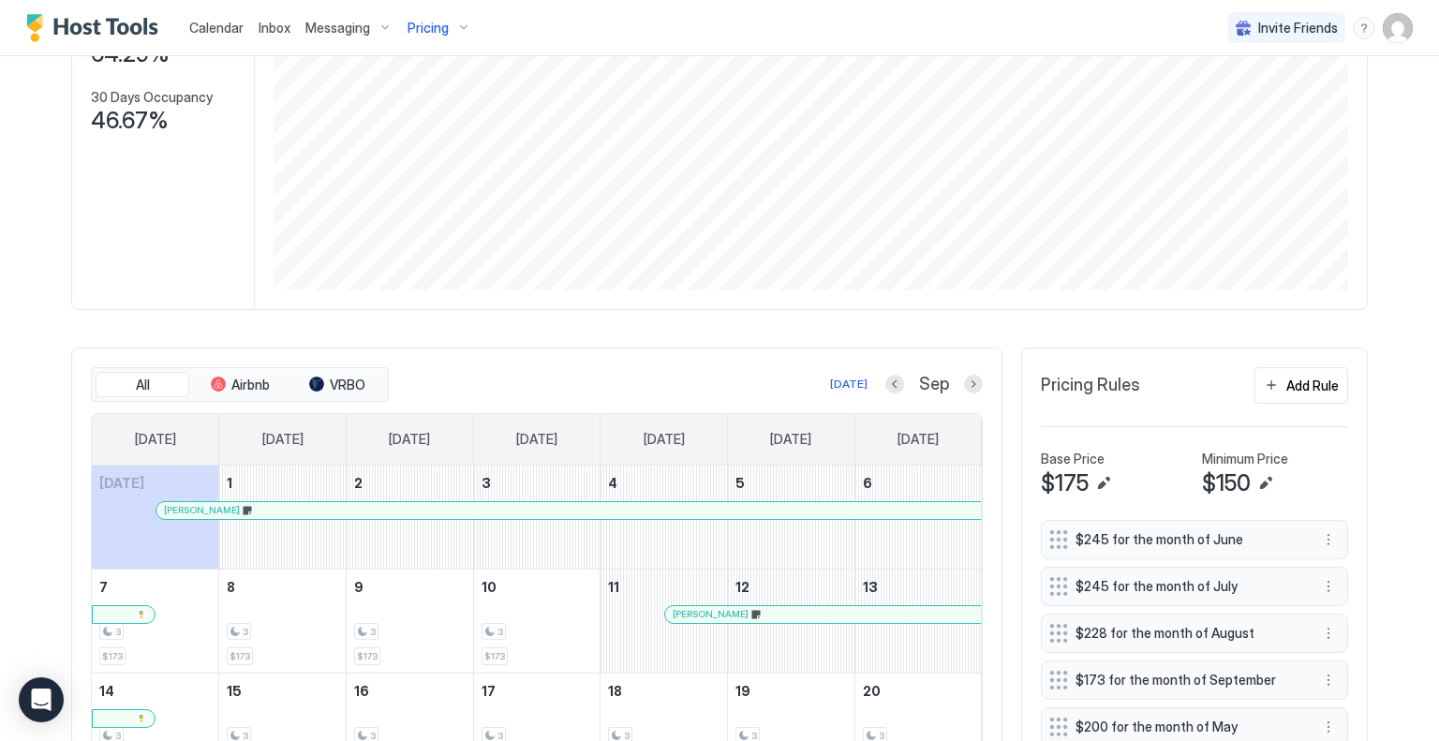
click at [323, 24] on span "Messaging" at bounding box center [337, 28] width 65 height 17
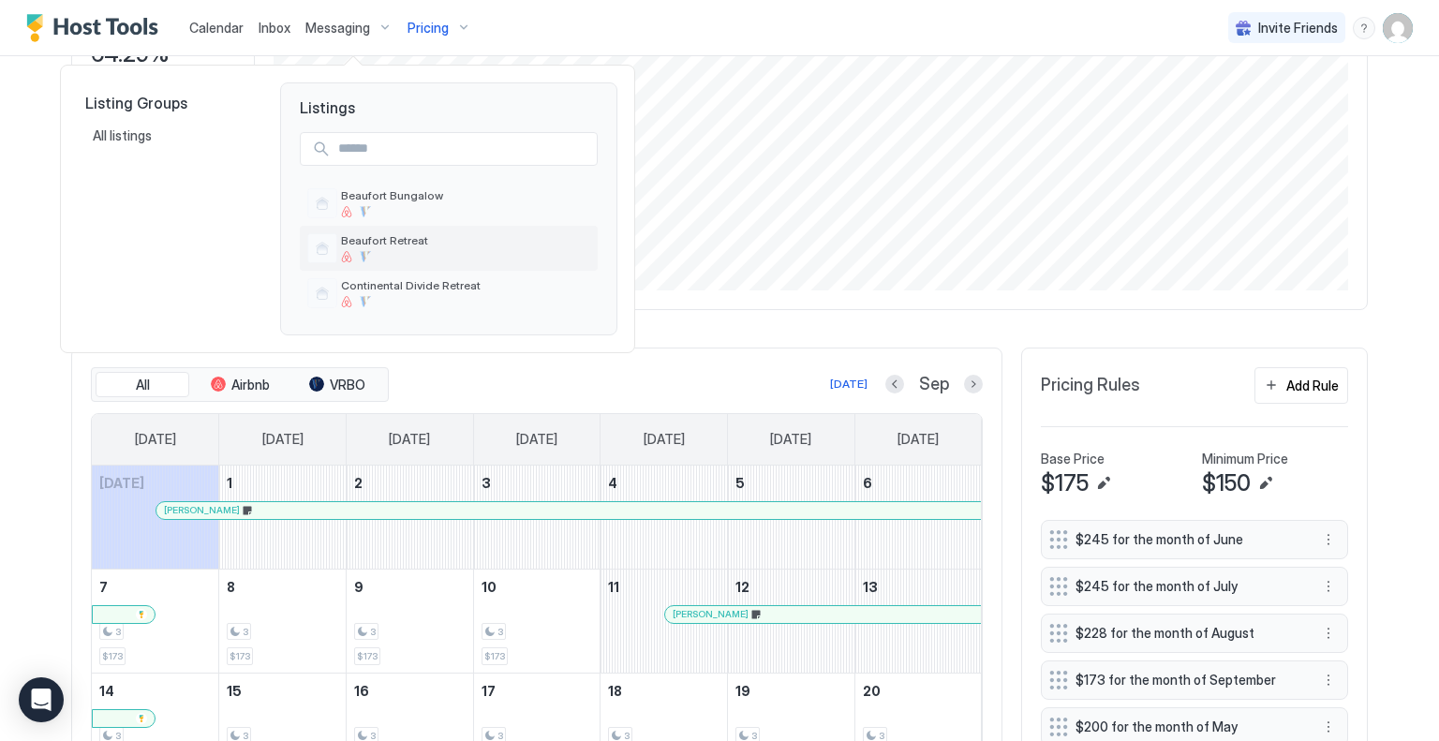
click at [396, 235] on span "Beaufort Retreat" at bounding box center [465, 240] width 249 height 14
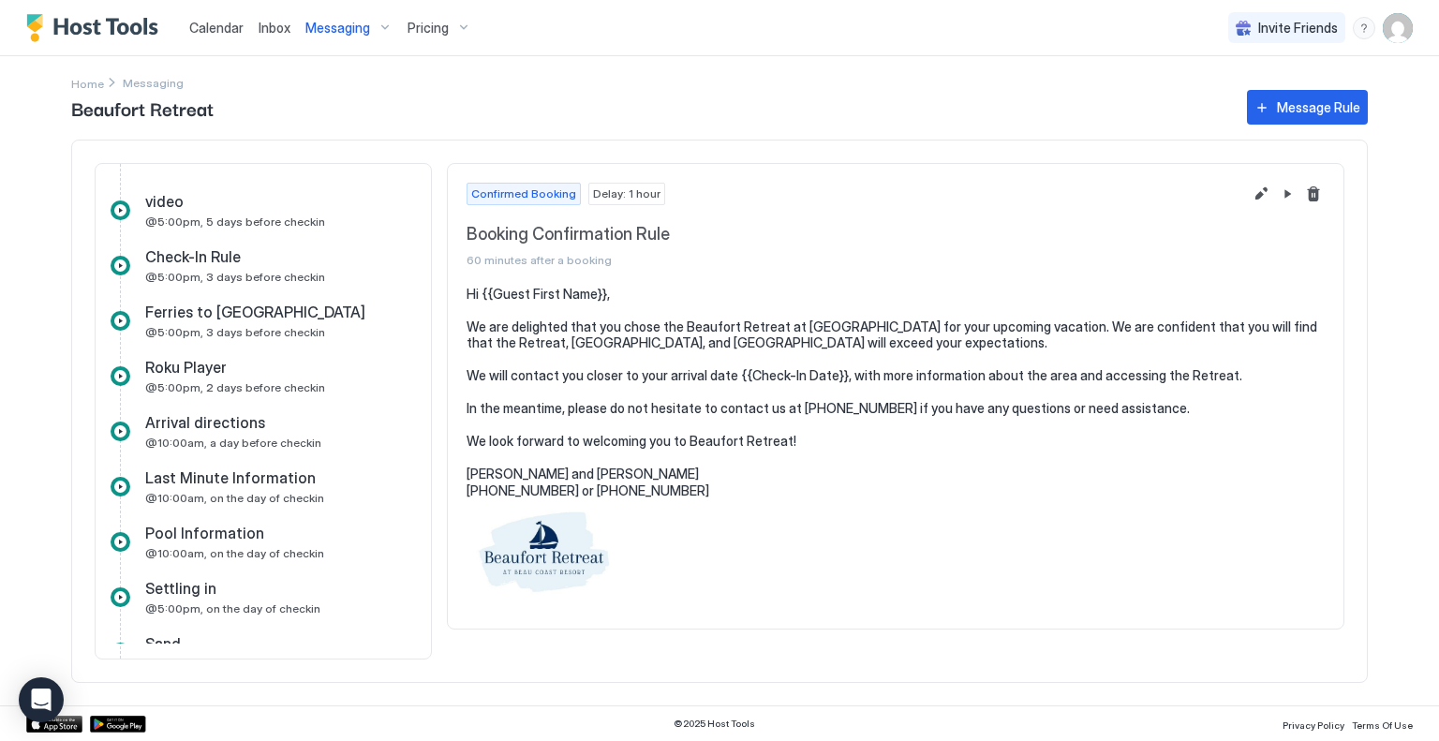
scroll to position [281, 0]
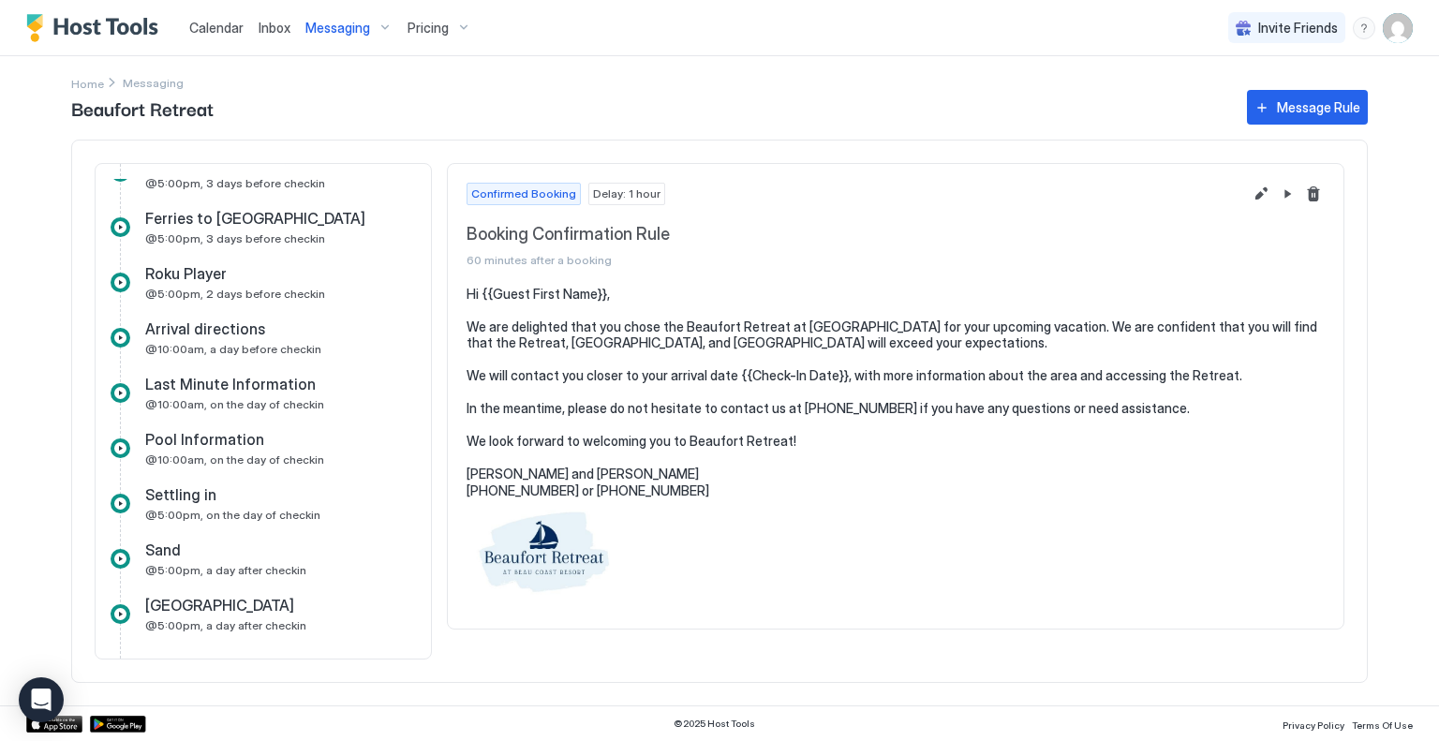
click at [232, 389] on span "Last Minute Information" at bounding box center [230, 384] width 170 height 19
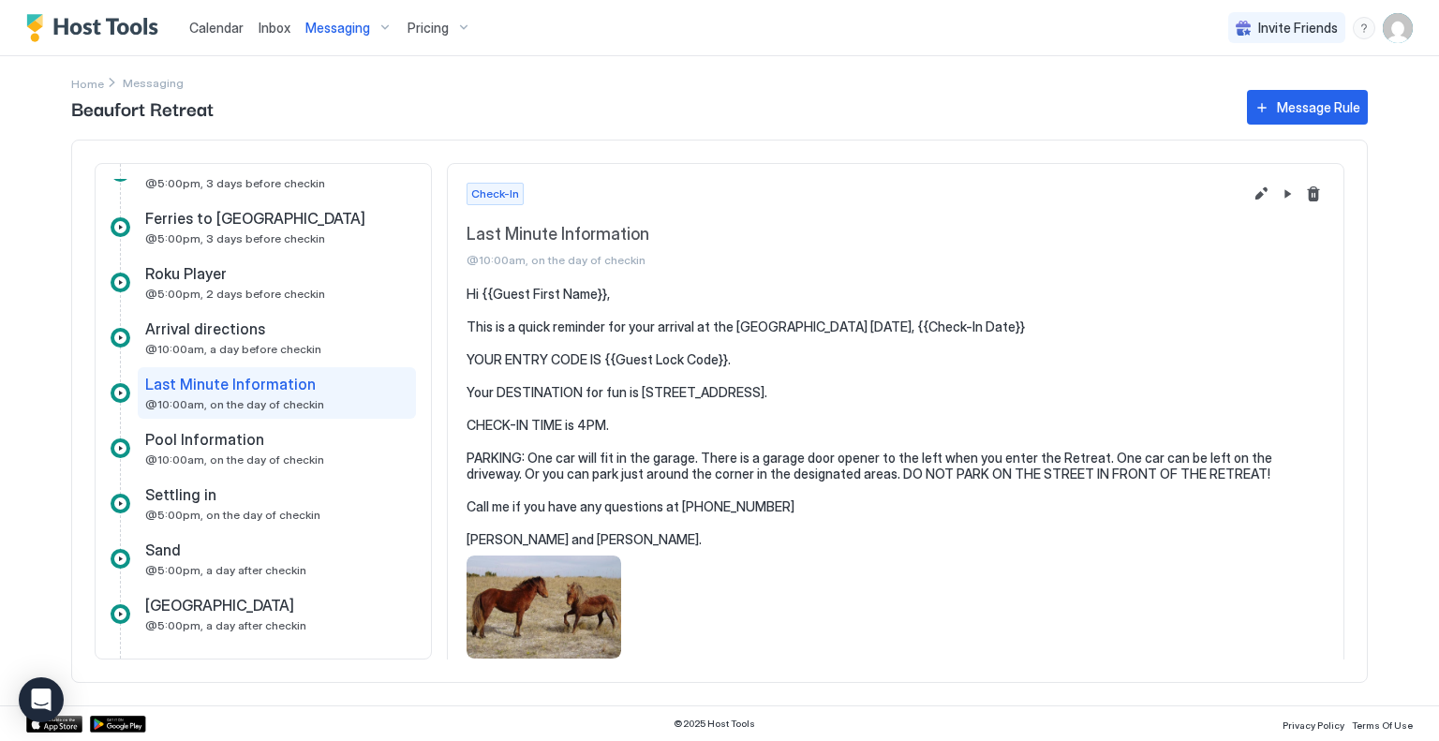
click at [207, 437] on span "Pool Information" at bounding box center [204, 439] width 119 height 19
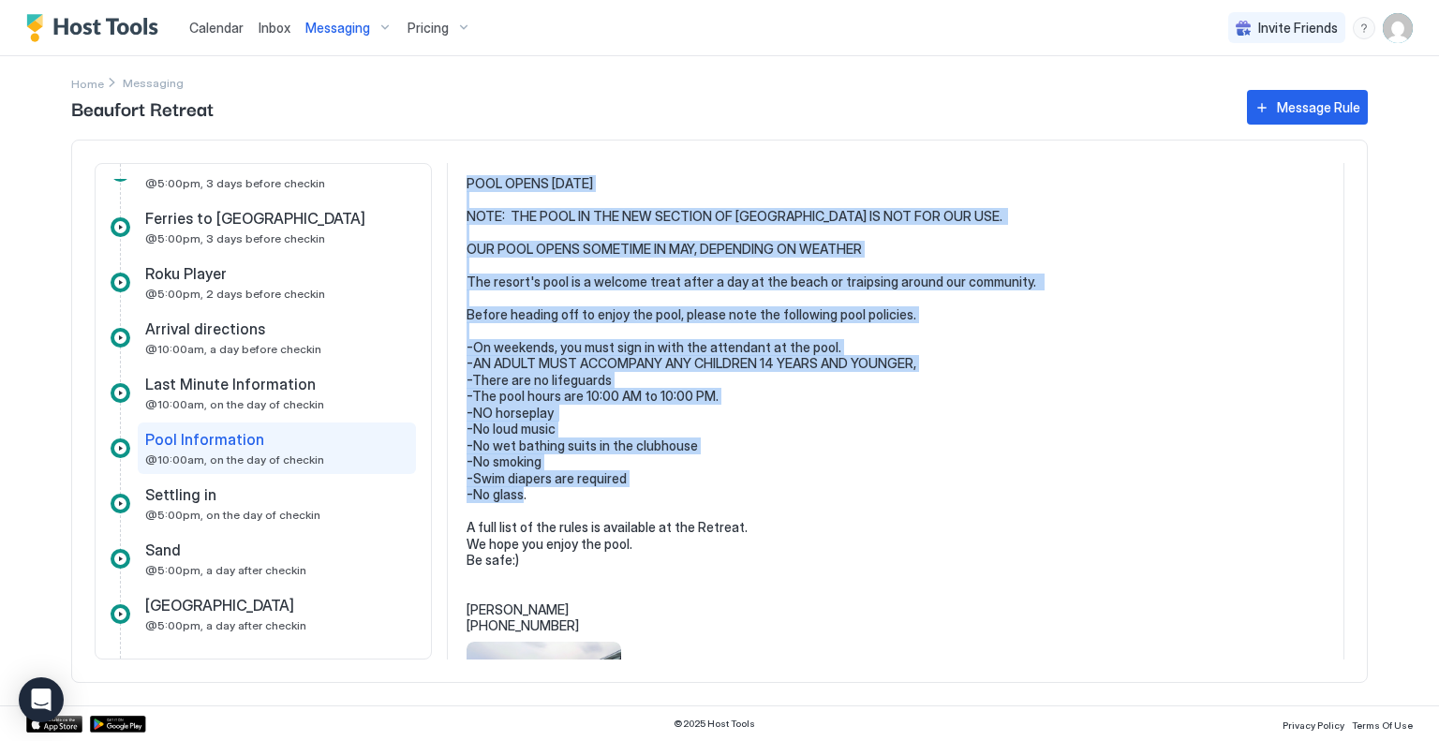
scroll to position [279, 0]
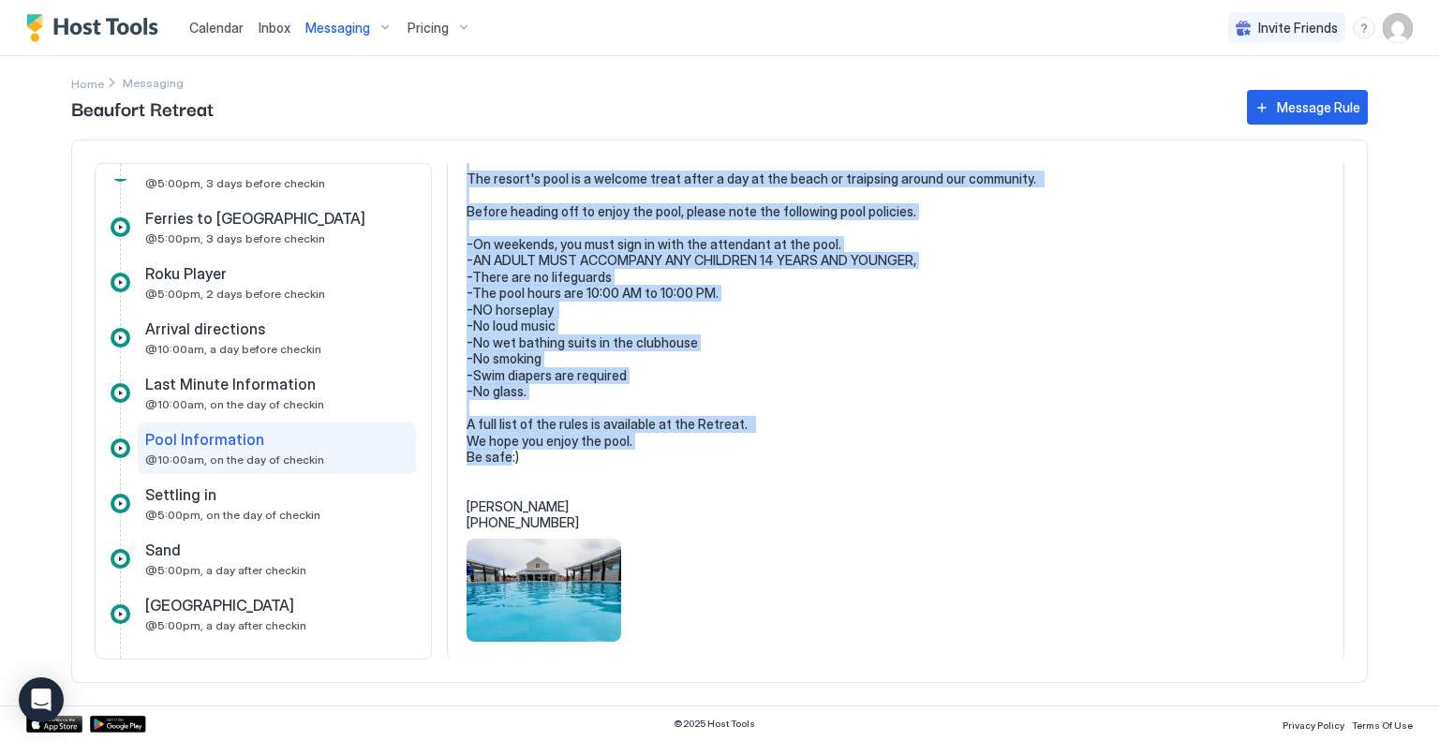
drag, startPoint x: 466, startPoint y: 357, endPoint x: 734, endPoint y: 453, distance: 285.6
click at [734, 453] on pre "Hi{{Guest First Name}}, I hope the Retreat is living up to your expectations. P…" at bounding box center [895, 269] width 858 height 525
copy pre "POOL OPENS [DATE] NOTE: THE POOL IN THE NEW SECTION OF [GEOGRAPHIC_DATA] IS NOT…"
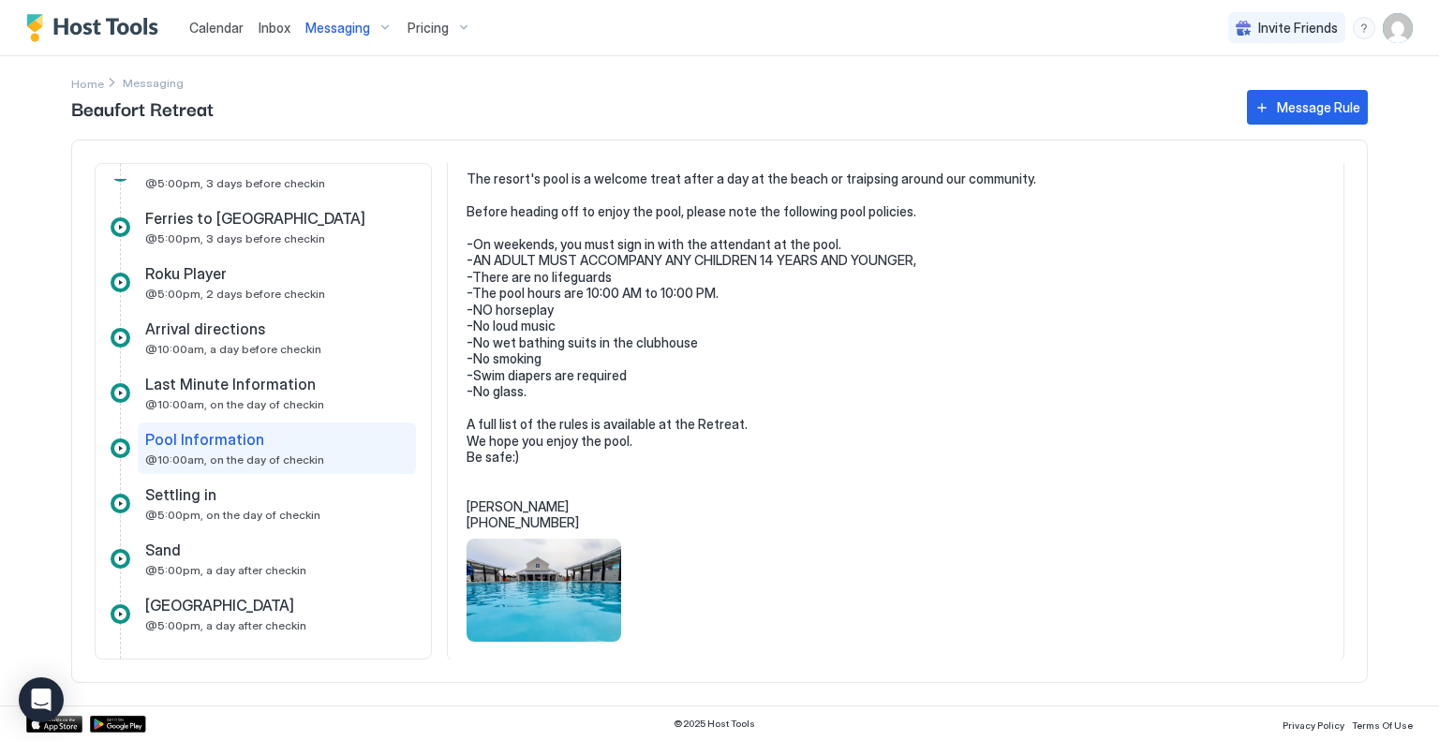
click at [206, 498] on span "Settling in" at bounding box center [180, 494] width 71 height 19
